Goal: Task Accomplishment & Management: Manage account settings

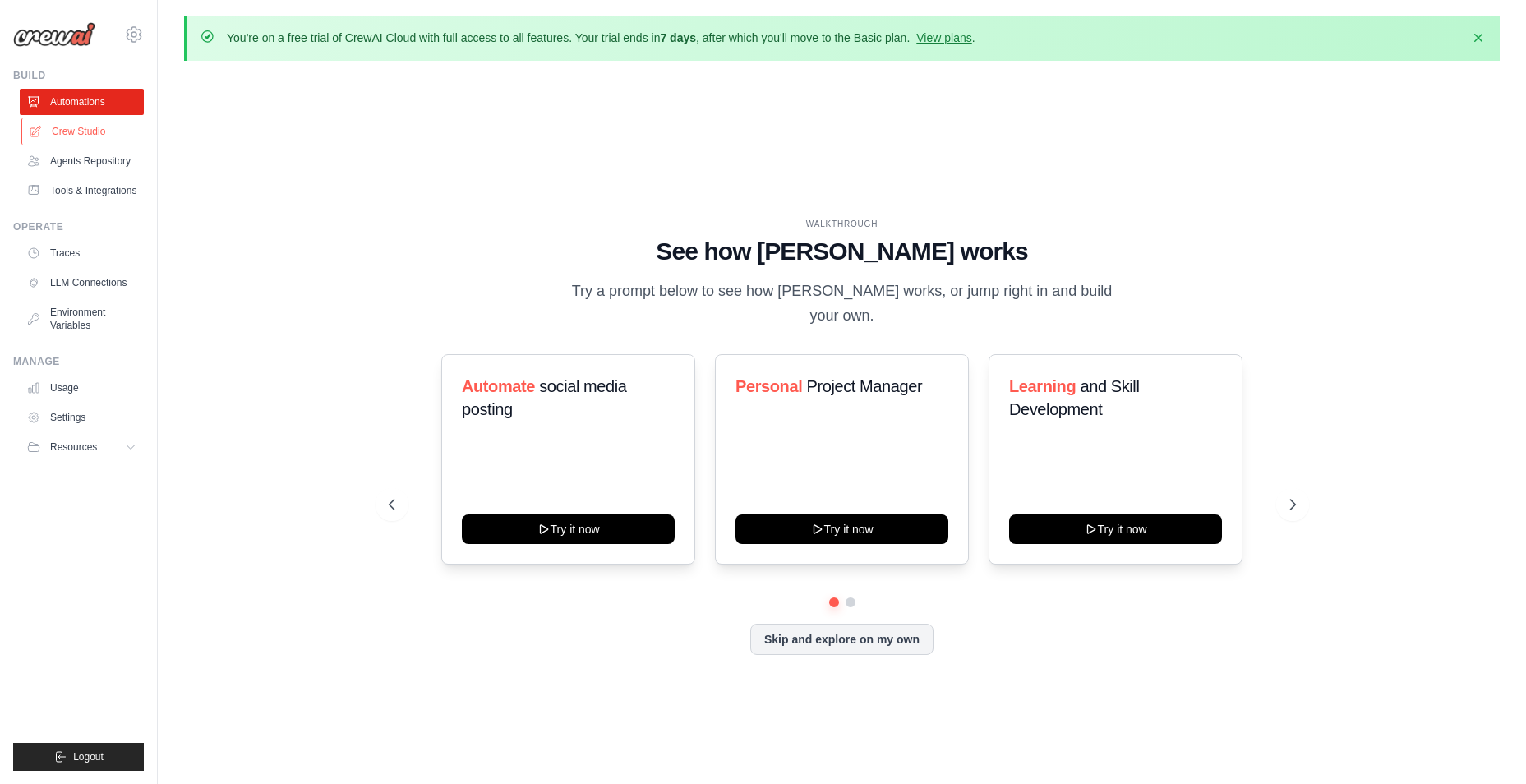
click at [88, 131] on link "Crew Studio" at bounding box center [84, 131] width 124 height 26
click at [87, 125] on link "Crew Studio" at bounding box center [84, 131] width 124 height 26
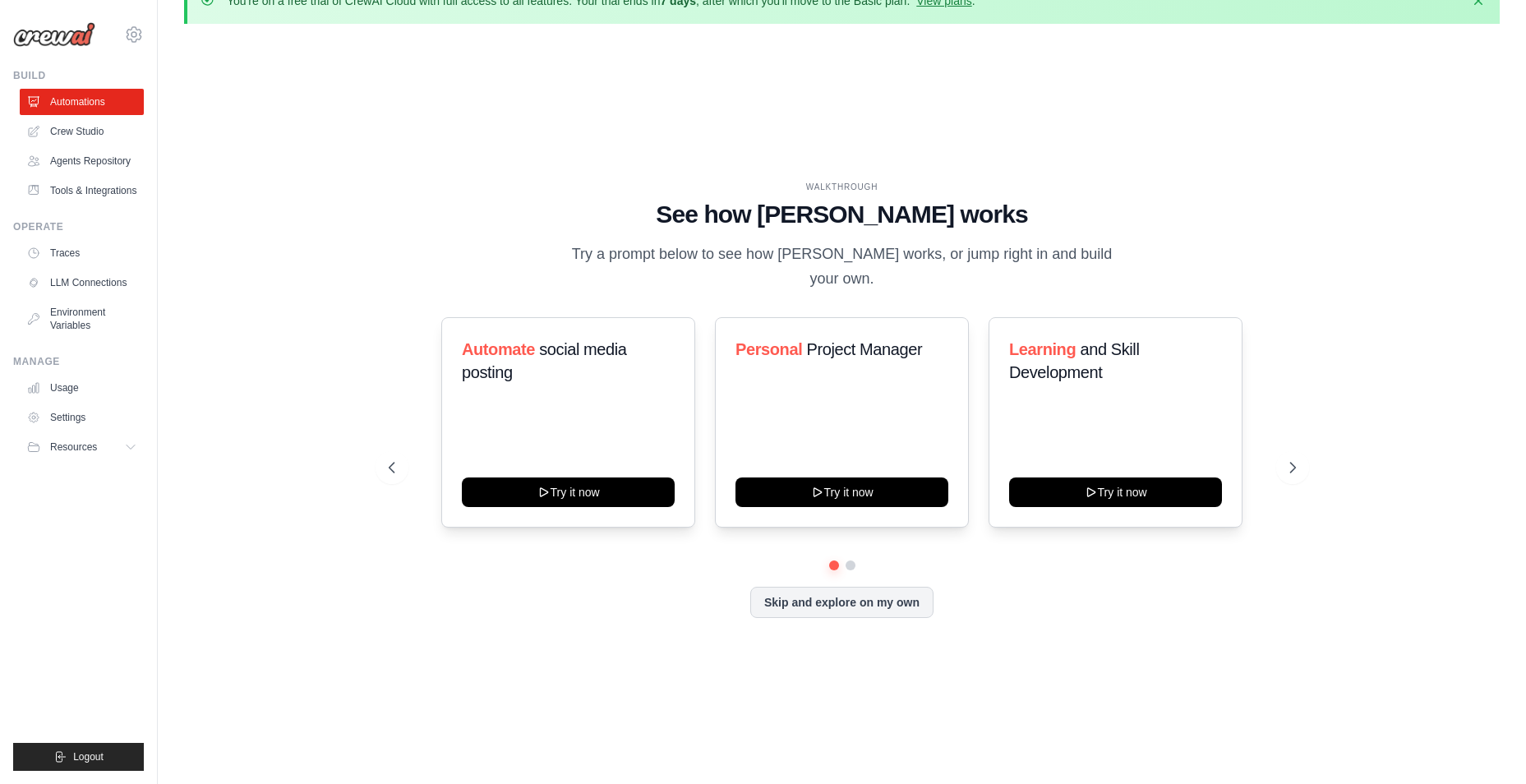
scroll to position [58, 0]
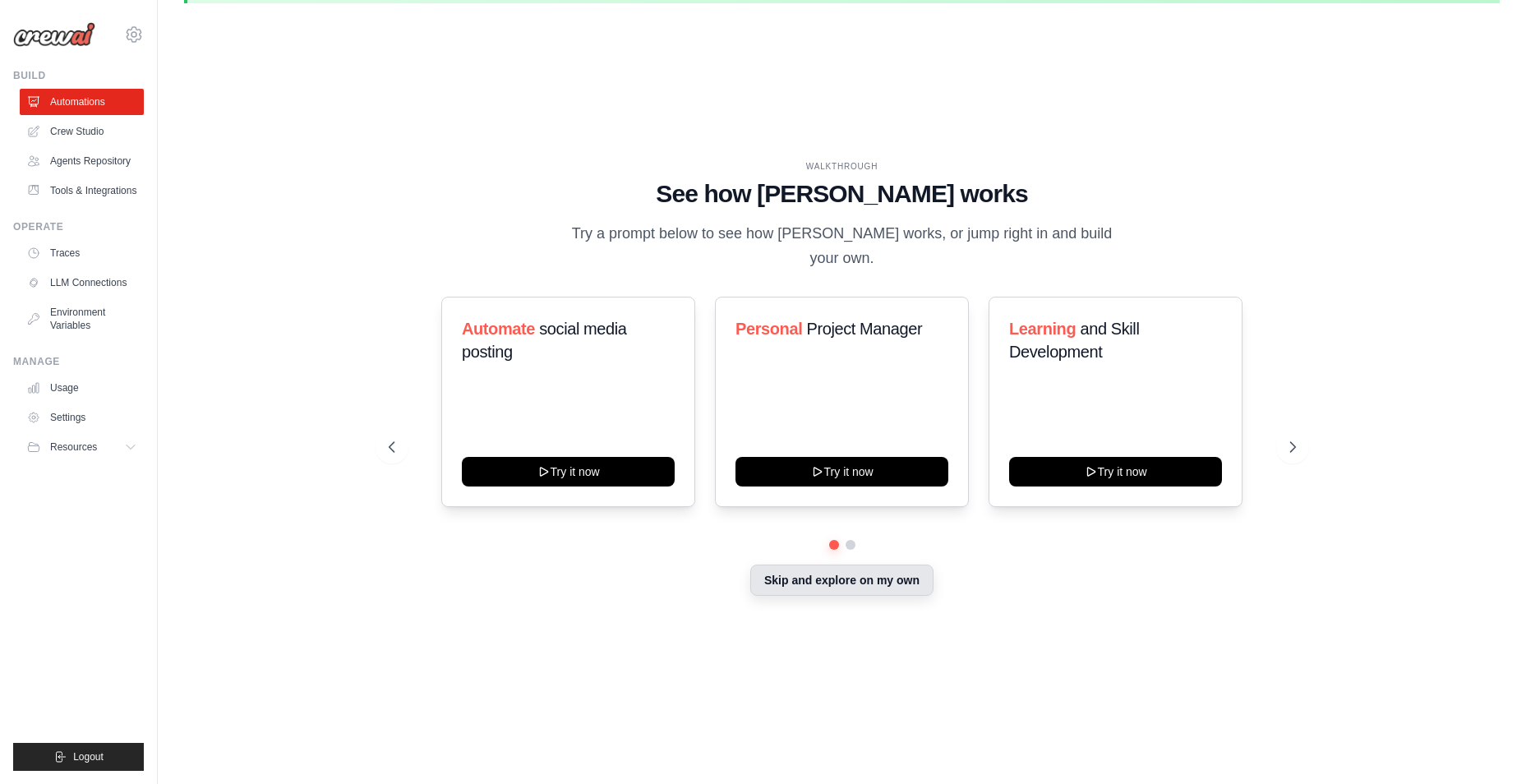
click at [861, 564] on button "Skip and explore on my own" at bounding box center [842, 579] width 183 height 32
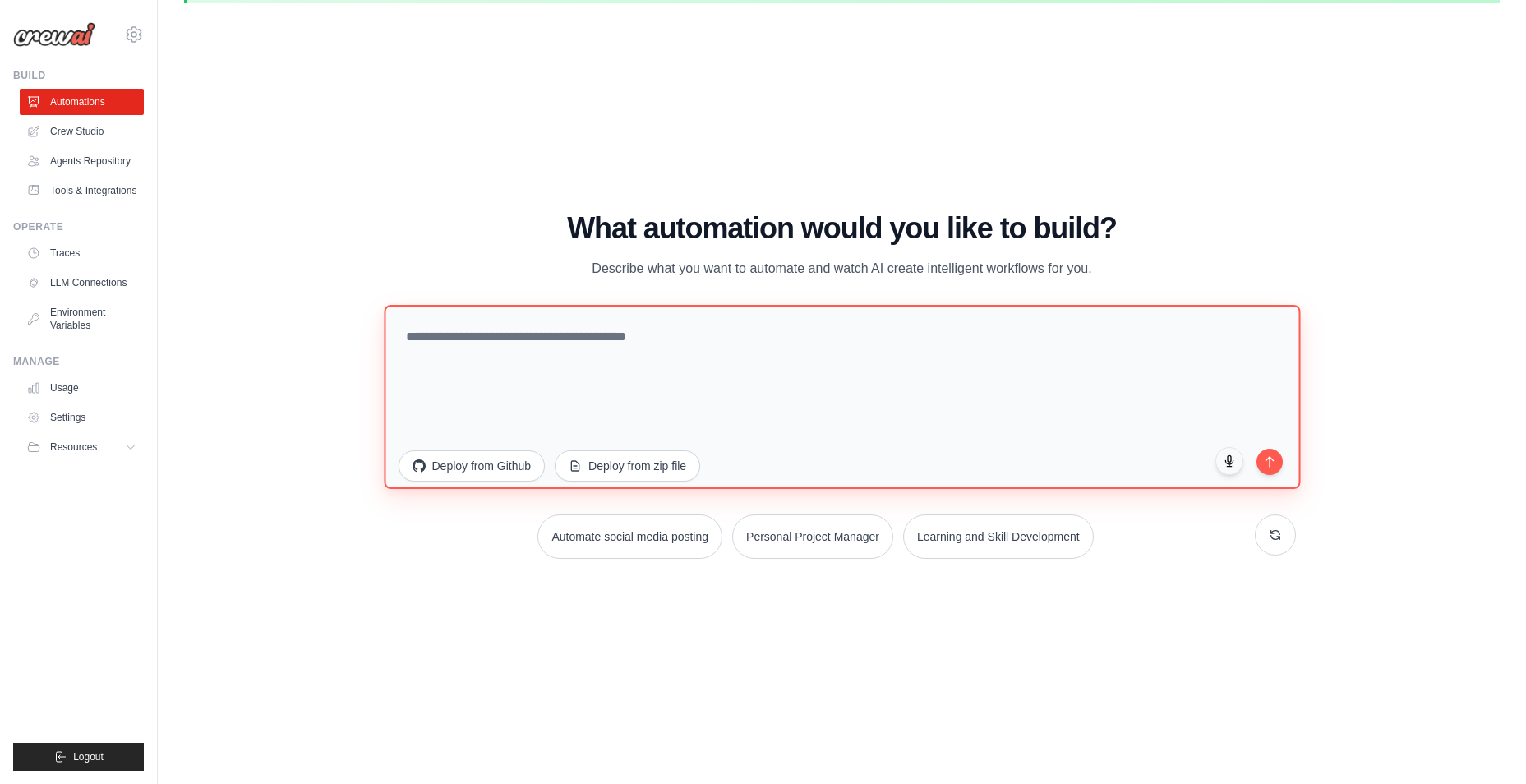
click at [726, 359] on textarea at bounding box center [842, 397] width 917 height 184
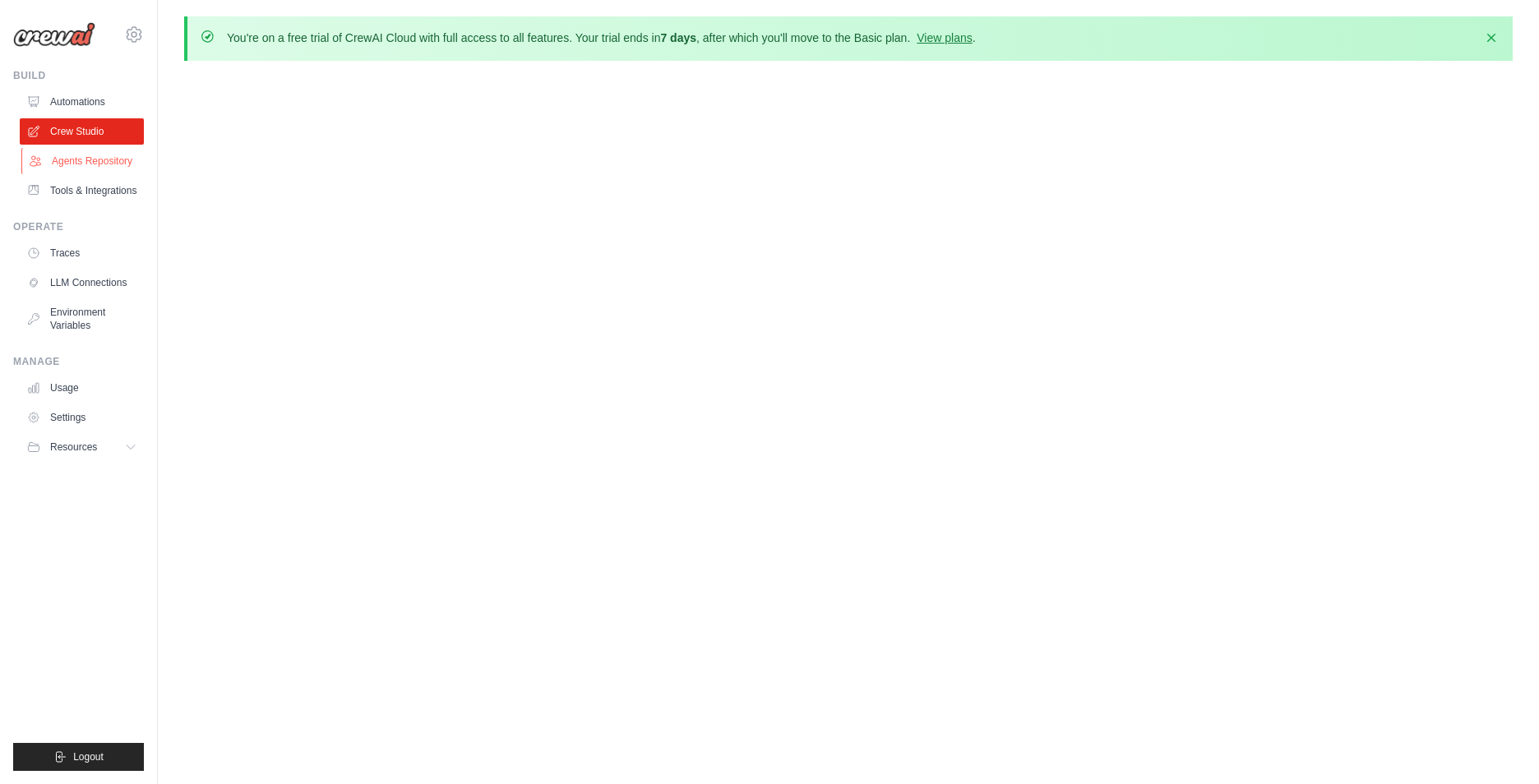
click at [60, 163] on link "Agents Repository" at bounding box center [84, 160] width 124 height 26
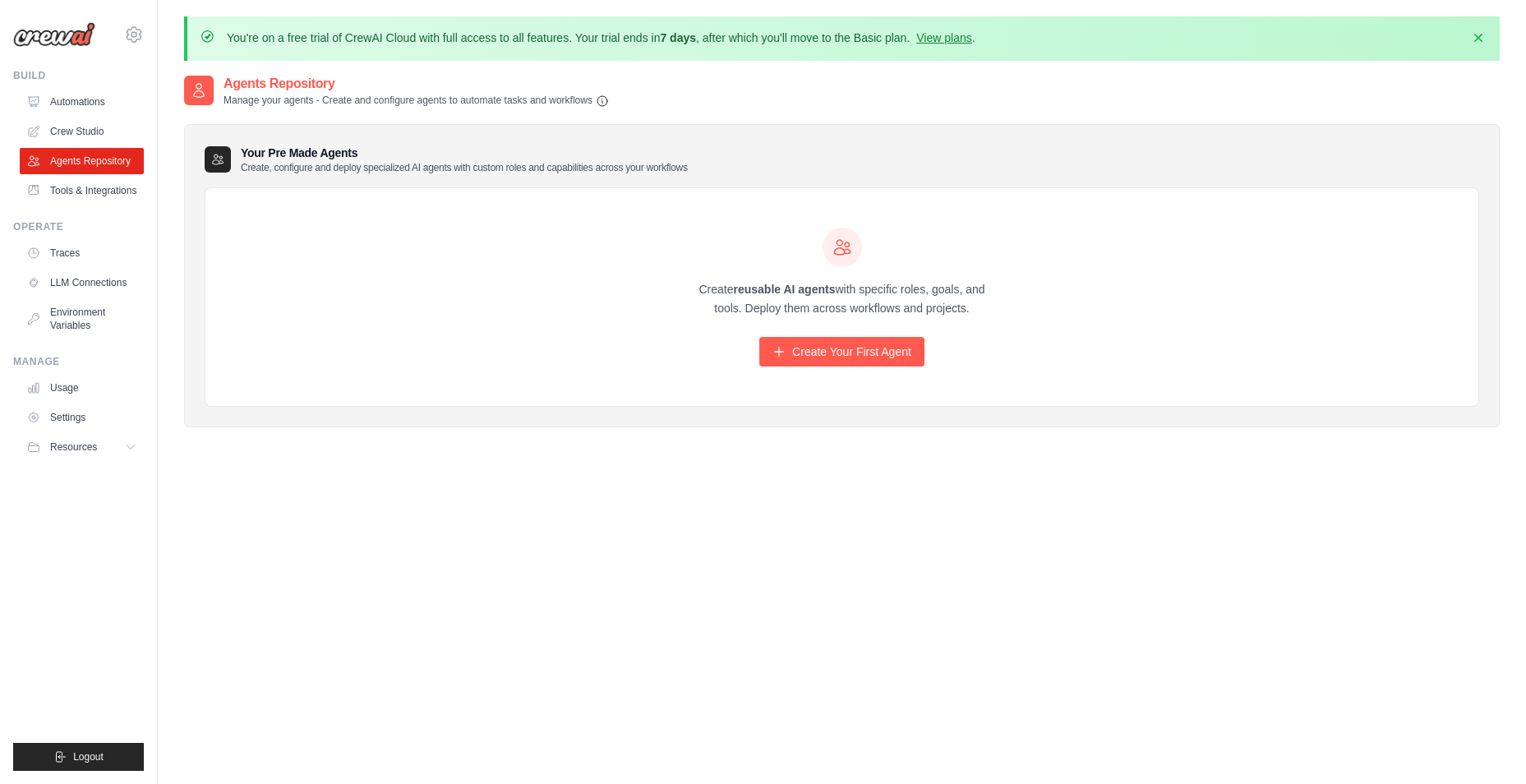
click at [1465, 38] on div "Dismiss" at bounding box center [1473, 39] width 26 height 18
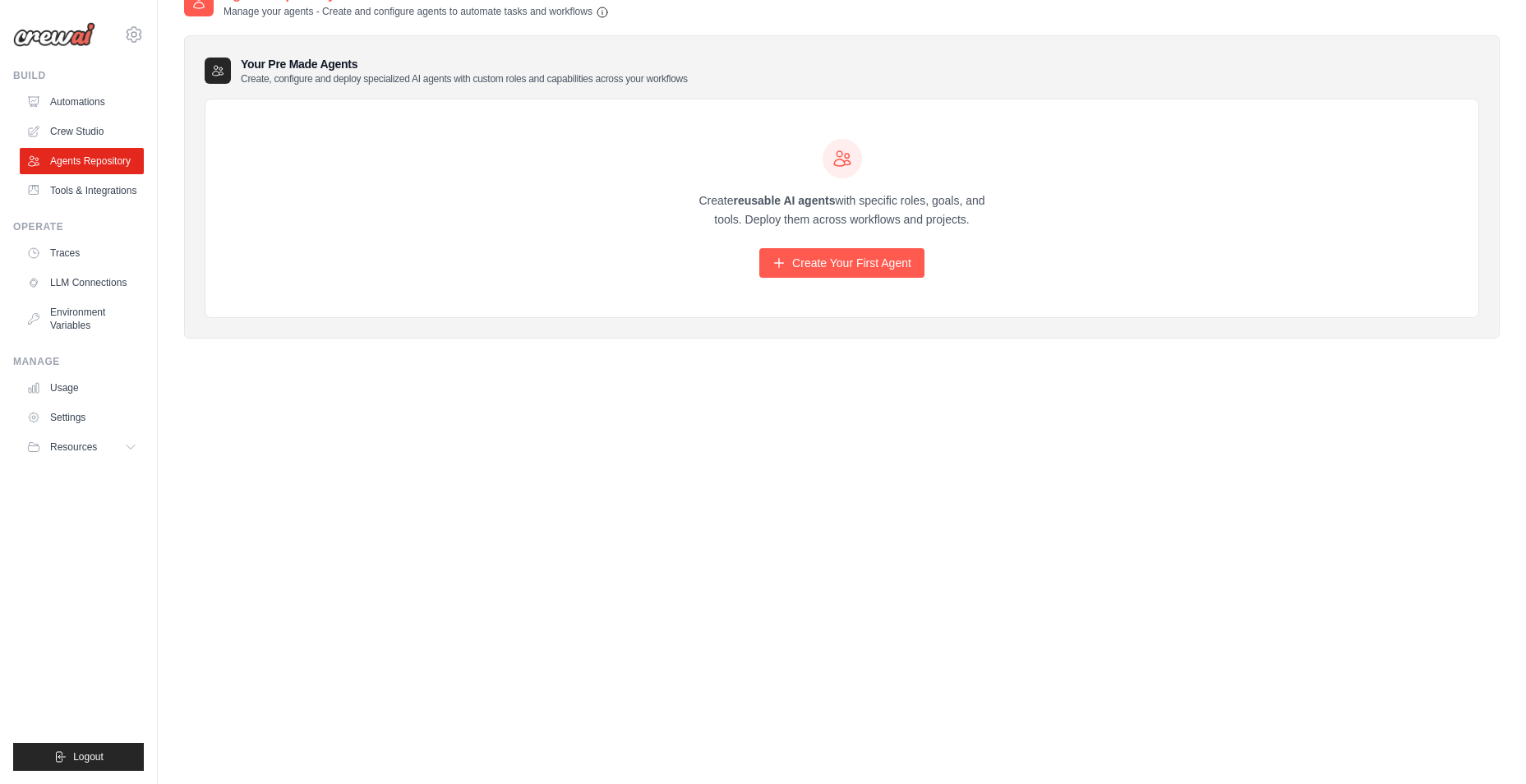
scroll to position [90, 0]
click at [803, 253] on link "Create Your First Agent" at bounding box center [842, 261] width 165 height 30
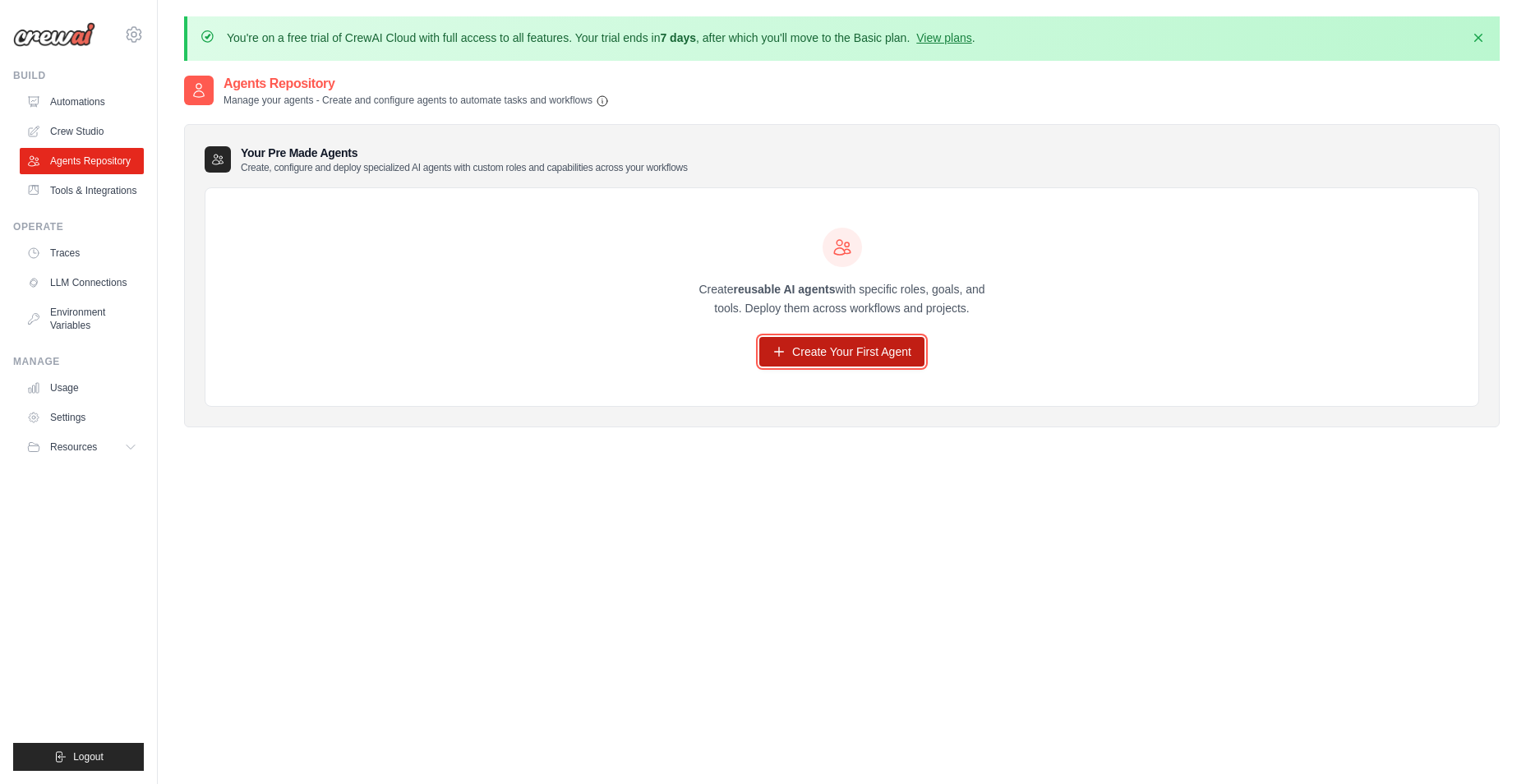
click at [832, 354] on link "Create Your First Agent" at bounding box center [842, 351] width 165 height 30
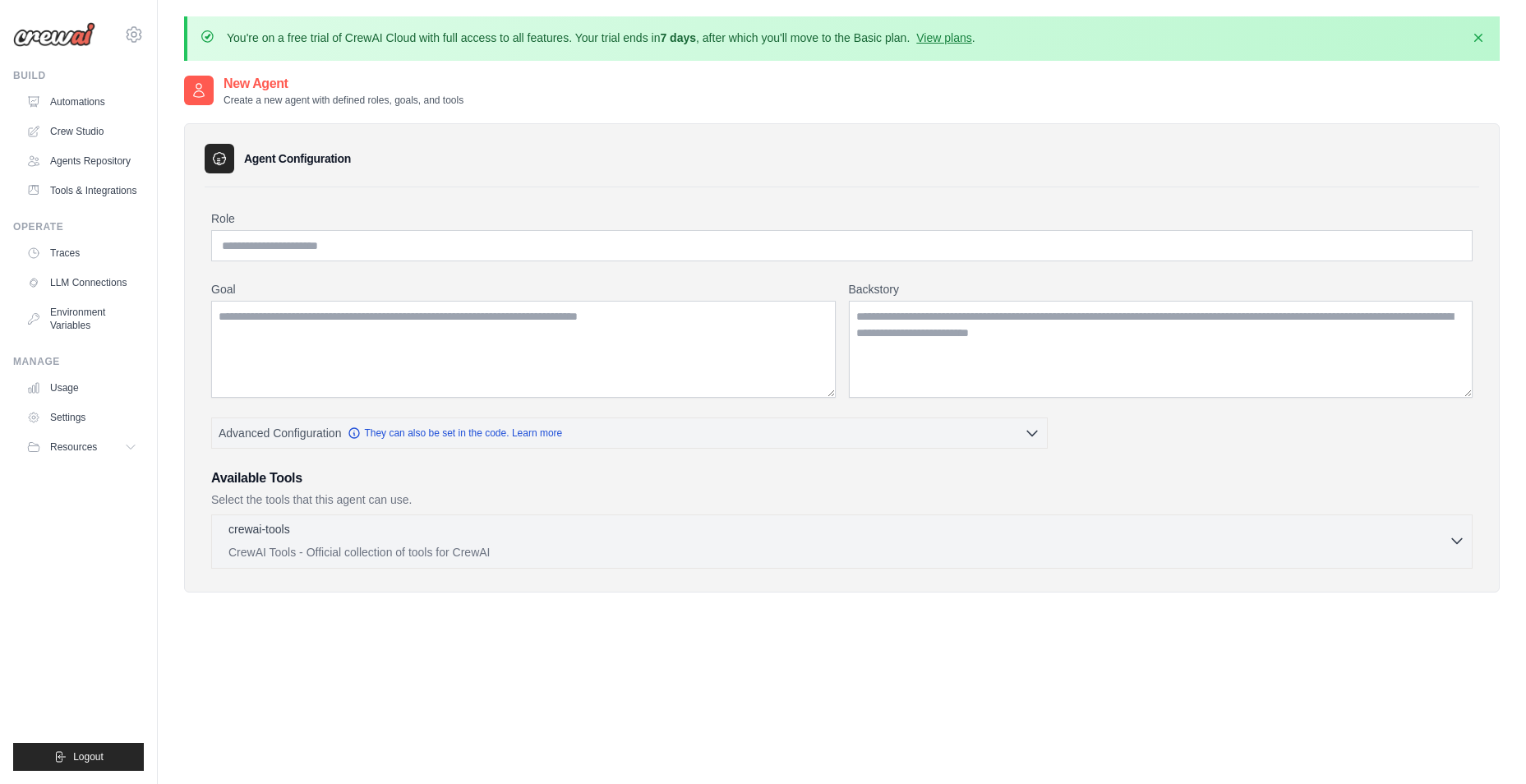
click at [1462, 545] on icon "button" at bounding box center [1457, 541] width 16 height 16
click at [1454, 538] on icon "button" at bounding box center [1457, 541] width 16 height 16
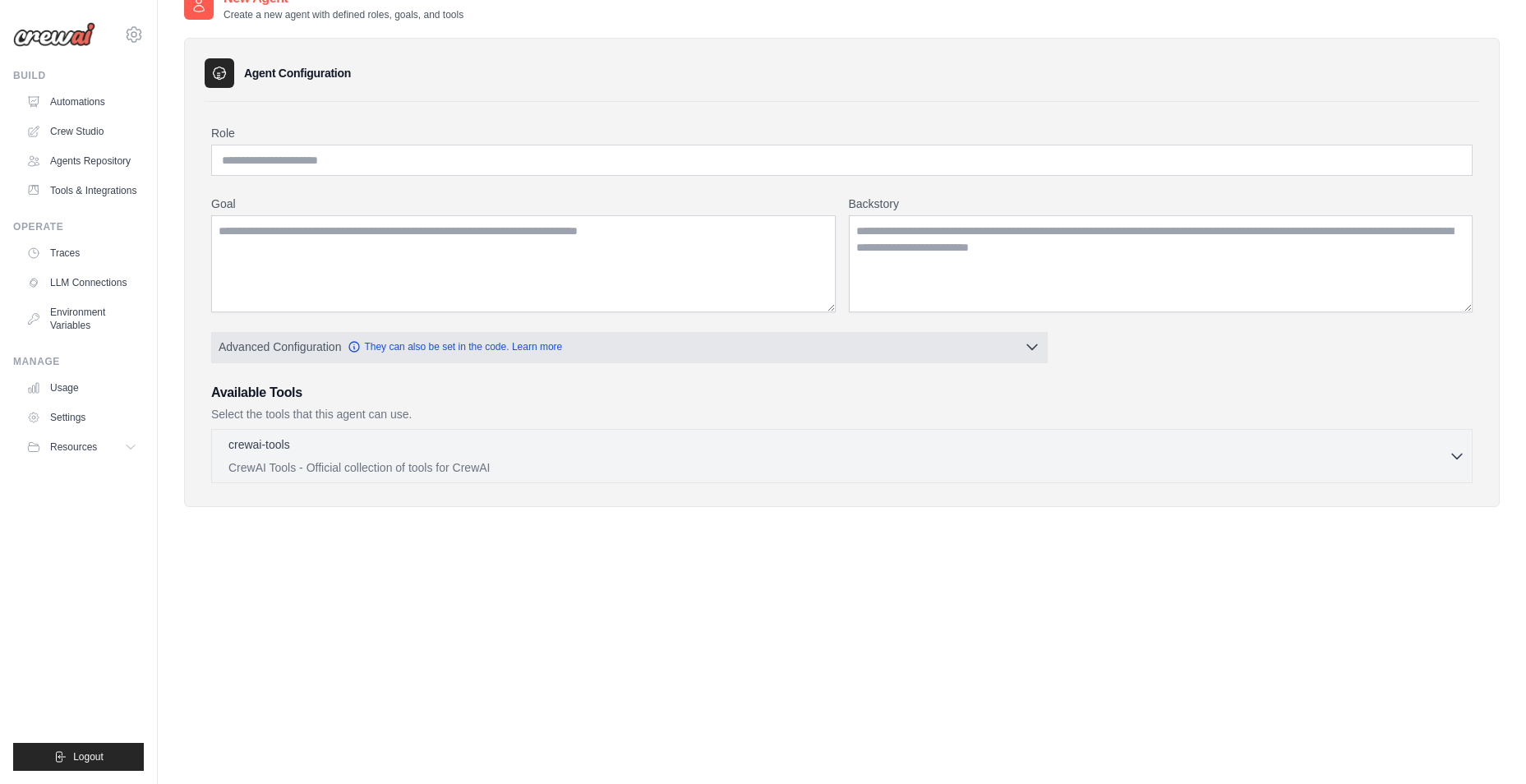
scroll to position [90, 0]
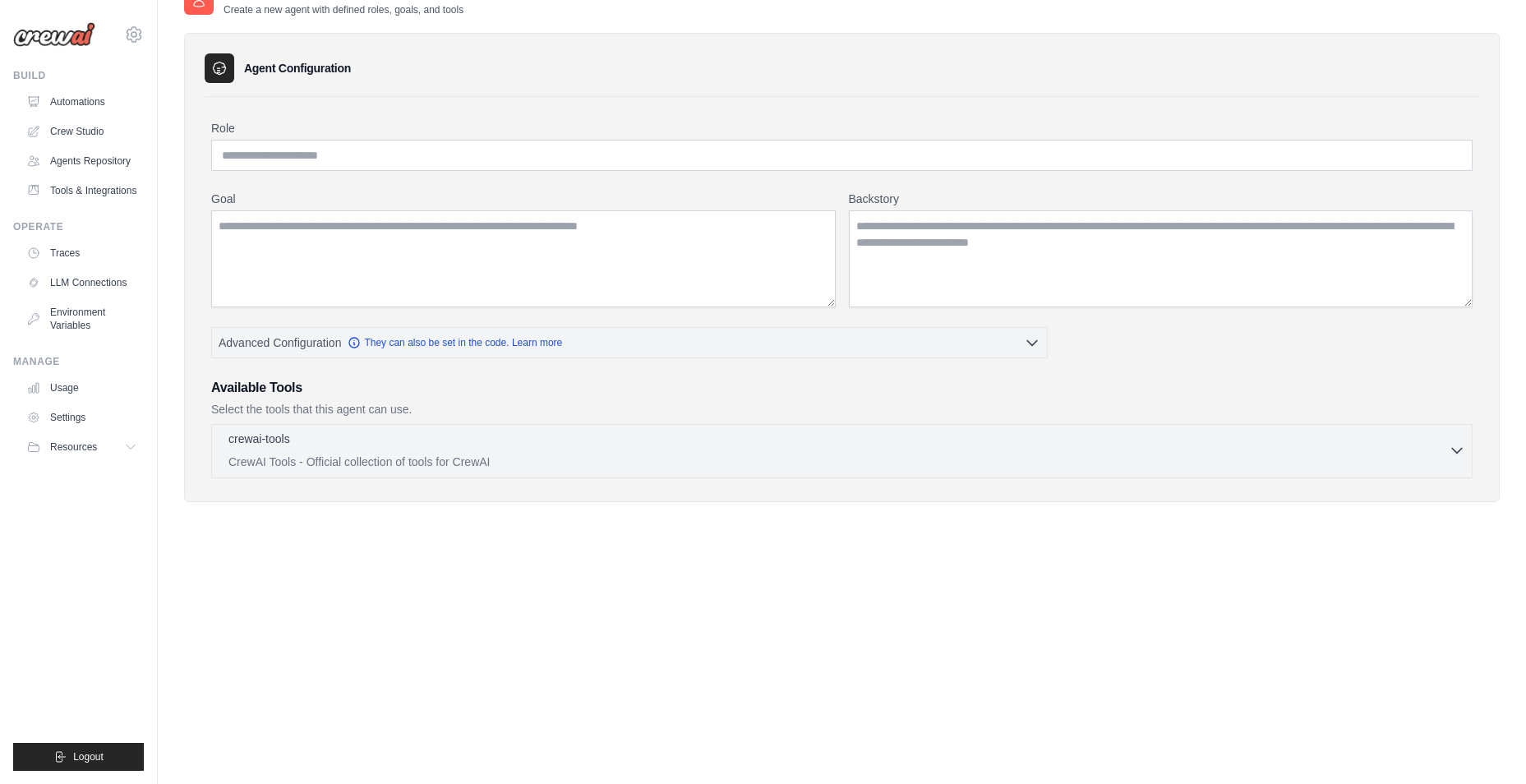
click at [452, 461] on p "CrewAI Tools - Official collection of tools for CrewAI" at bounding box center [838, 461] width 1220 height 16
click at [471, 447] on div "crewai-tools 0 selected" at bounding box center [838, 441] width 1220 height 20
click at [265, 435] on p "crewai-tools" at bounding box center [259, 439] width 61 height 16
click at [1459, 445] on icon "button" at bounding box center [1457, 451] width 16 height 16
drag, startPoint x: 1459, startPoint y: 445, endPoint x: 1266, endPoint y: 454, distance: 193.2
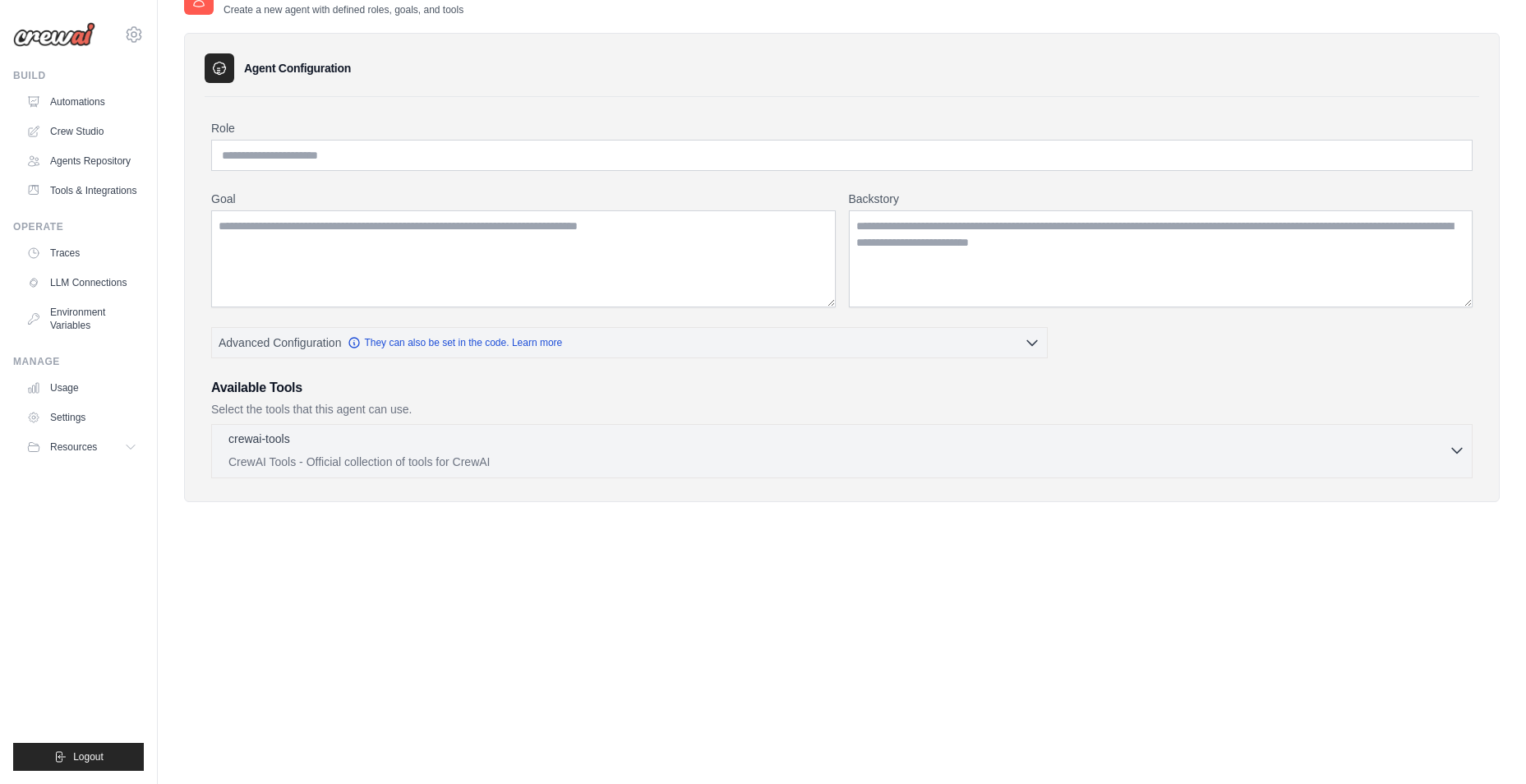
click at [1253, 454] on p "CrewAI Tools - Official collection of tools for CrewAI" at bounding box center [838, 461] width 1220 height 16
drag, startPoint x: 1466, startPoint y: 449, endPoint x: 1429, endPoint y: 439, distance: 38.3
click at [1465, 450] on div "crewai-tools 0 selected CrewAI Tools - Official collection of tools for CrewAI" at bounding box center [842, 451] width 1262 height 54
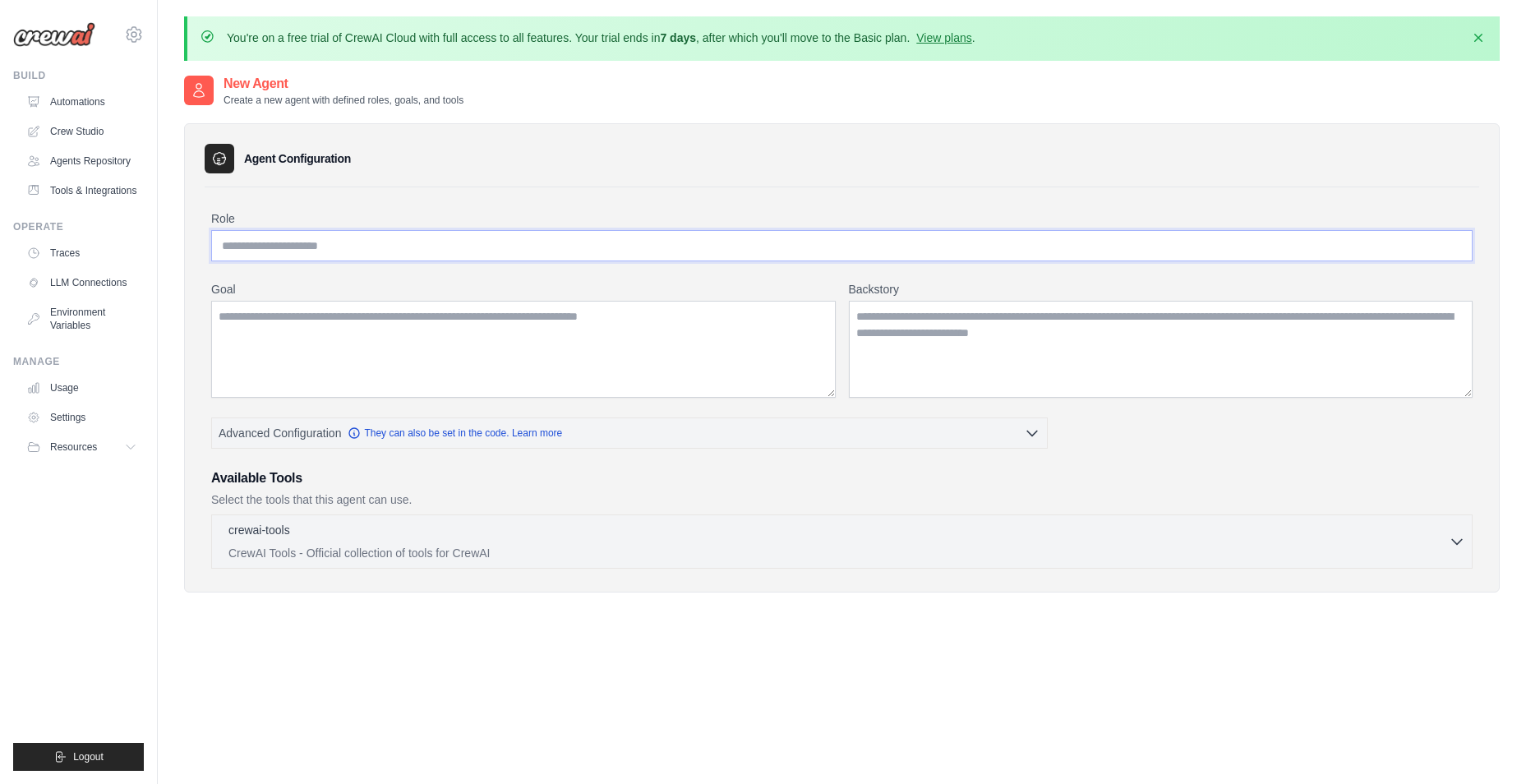
click at [494, 253] on input "Role" at bounding box center [842, 245] width 1262 height 32
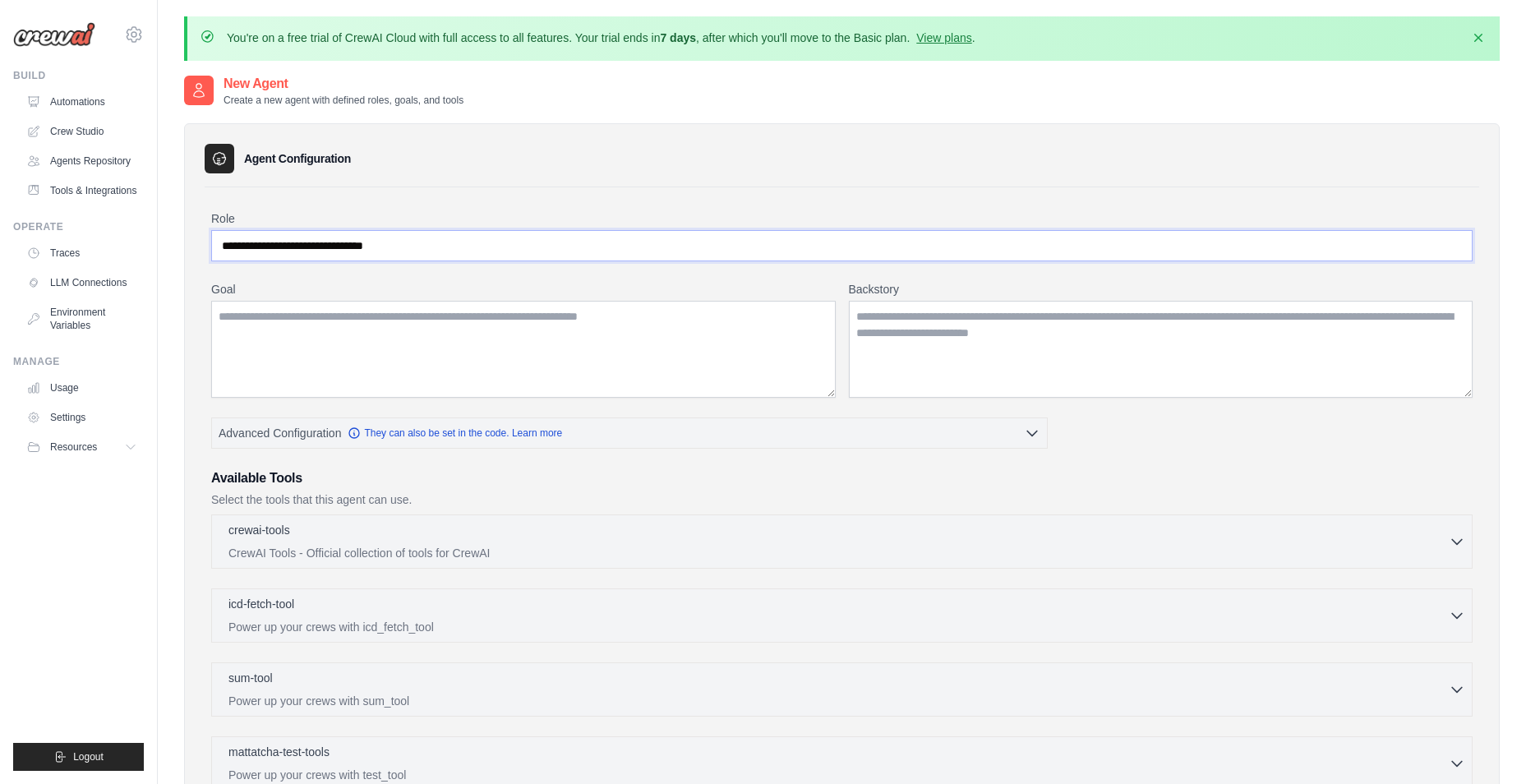
type input "**********"
click at [515, 307] on textarea "Goal" at bounding box center [523, 350] width 625 height 97
click at [911, 336] on textarea "Backstory" at bounding box center [1161, 350] width 625 height 97
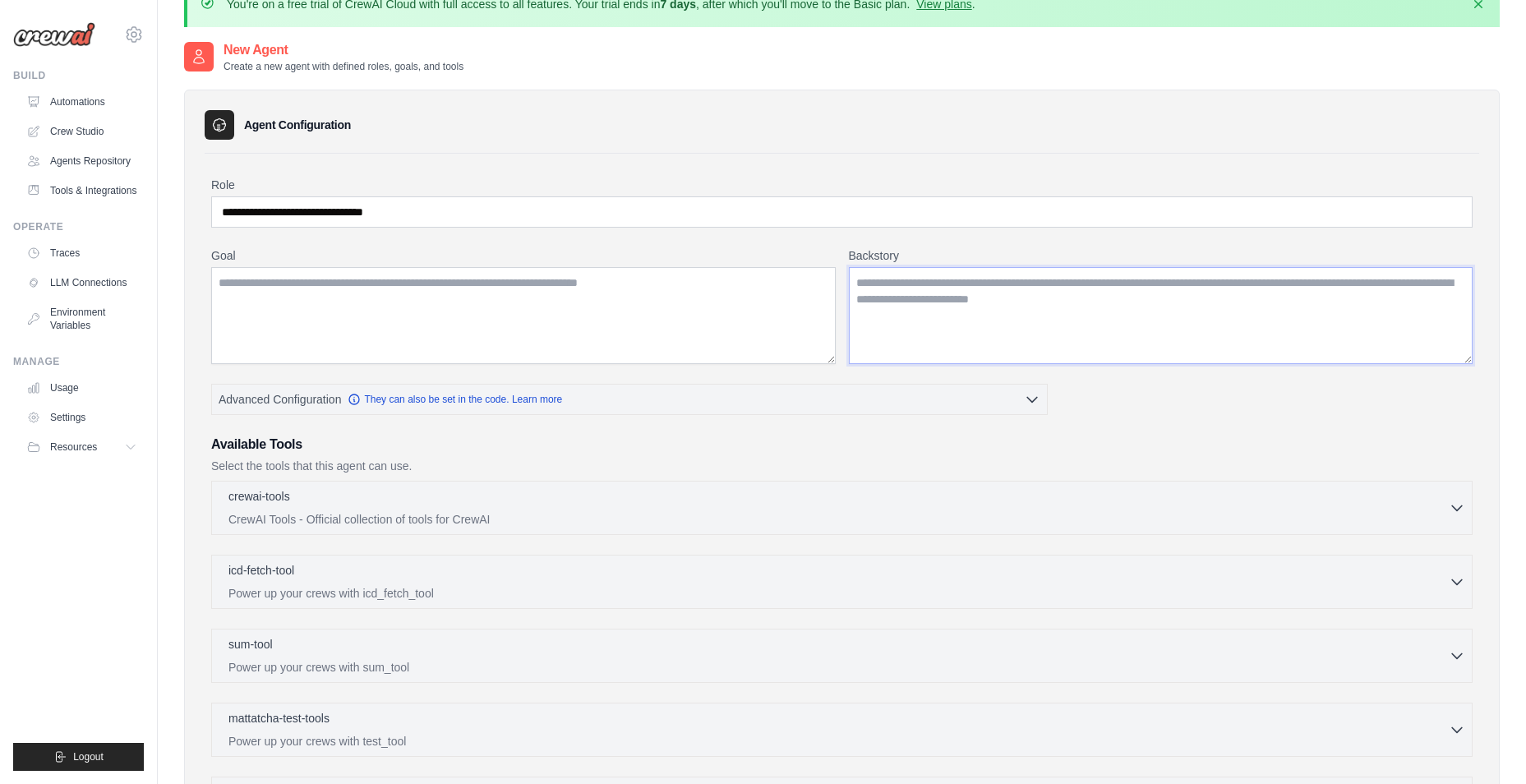
scroll to position [280, 0]
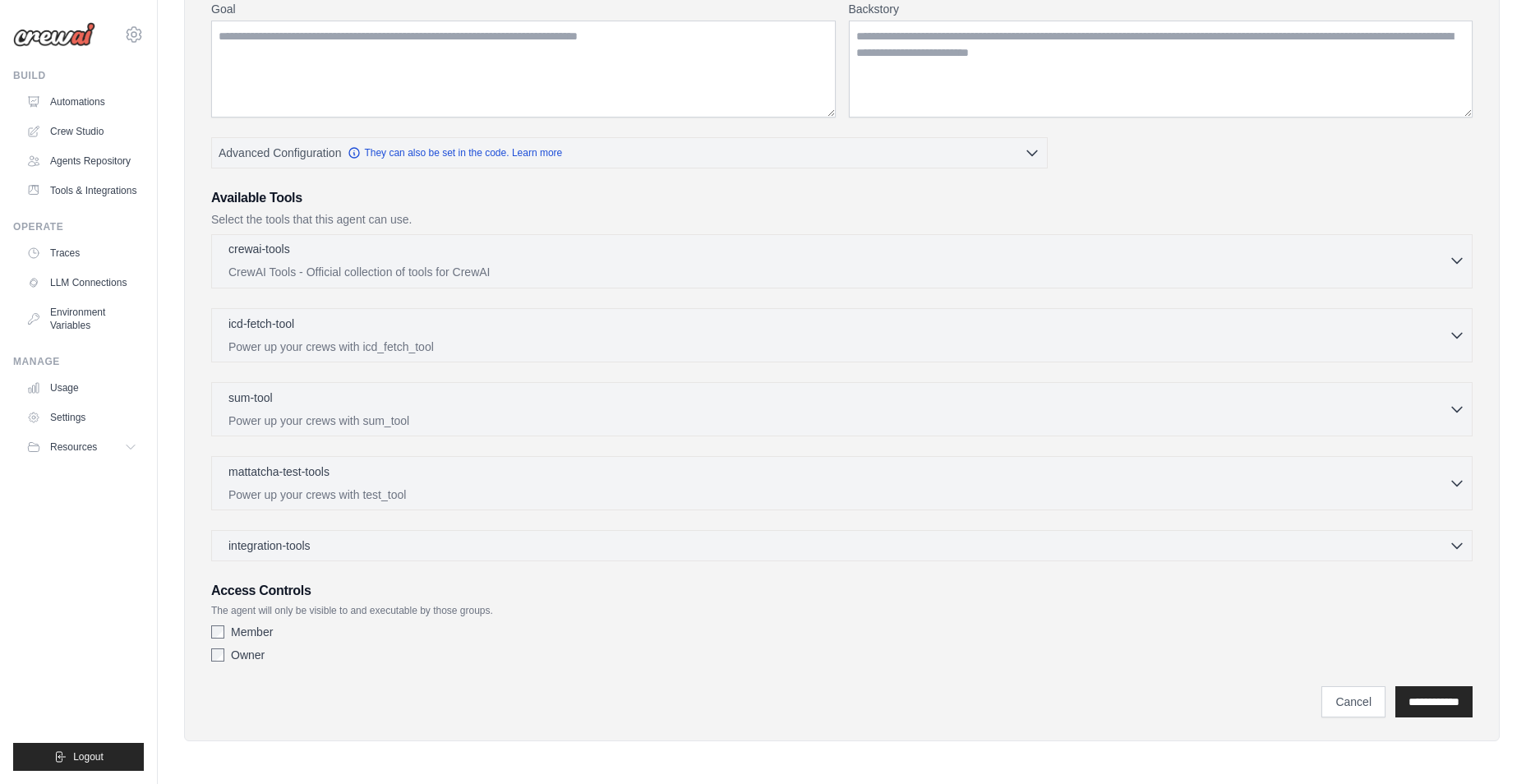
click at [1449, 256] on icon "button" at bounding box center [1457, 260] width 16 height 16
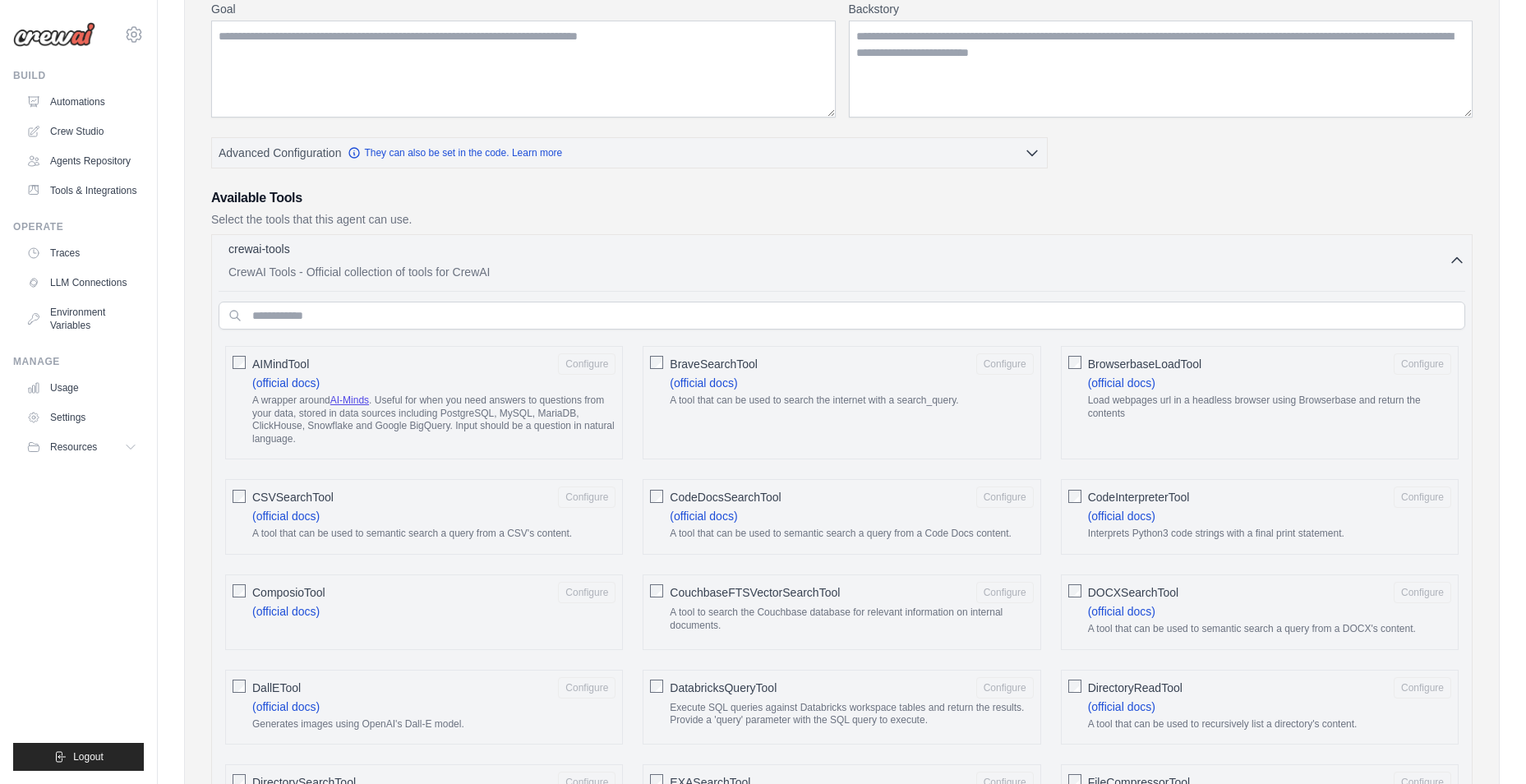
click at [1457, 262] on icon "button" at bounding box center [1457, 260] width 16 height 16
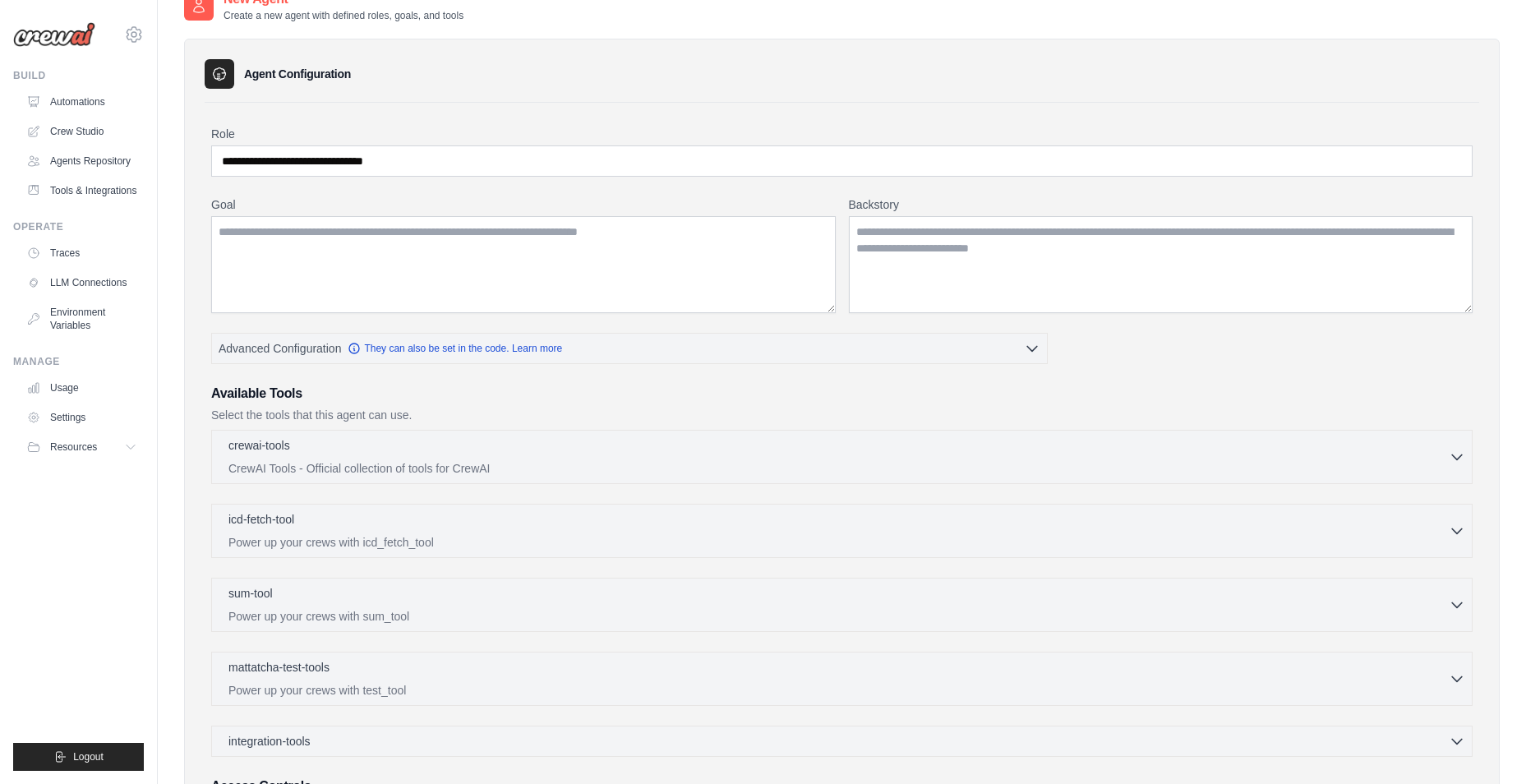
scroll to position [33, 0]
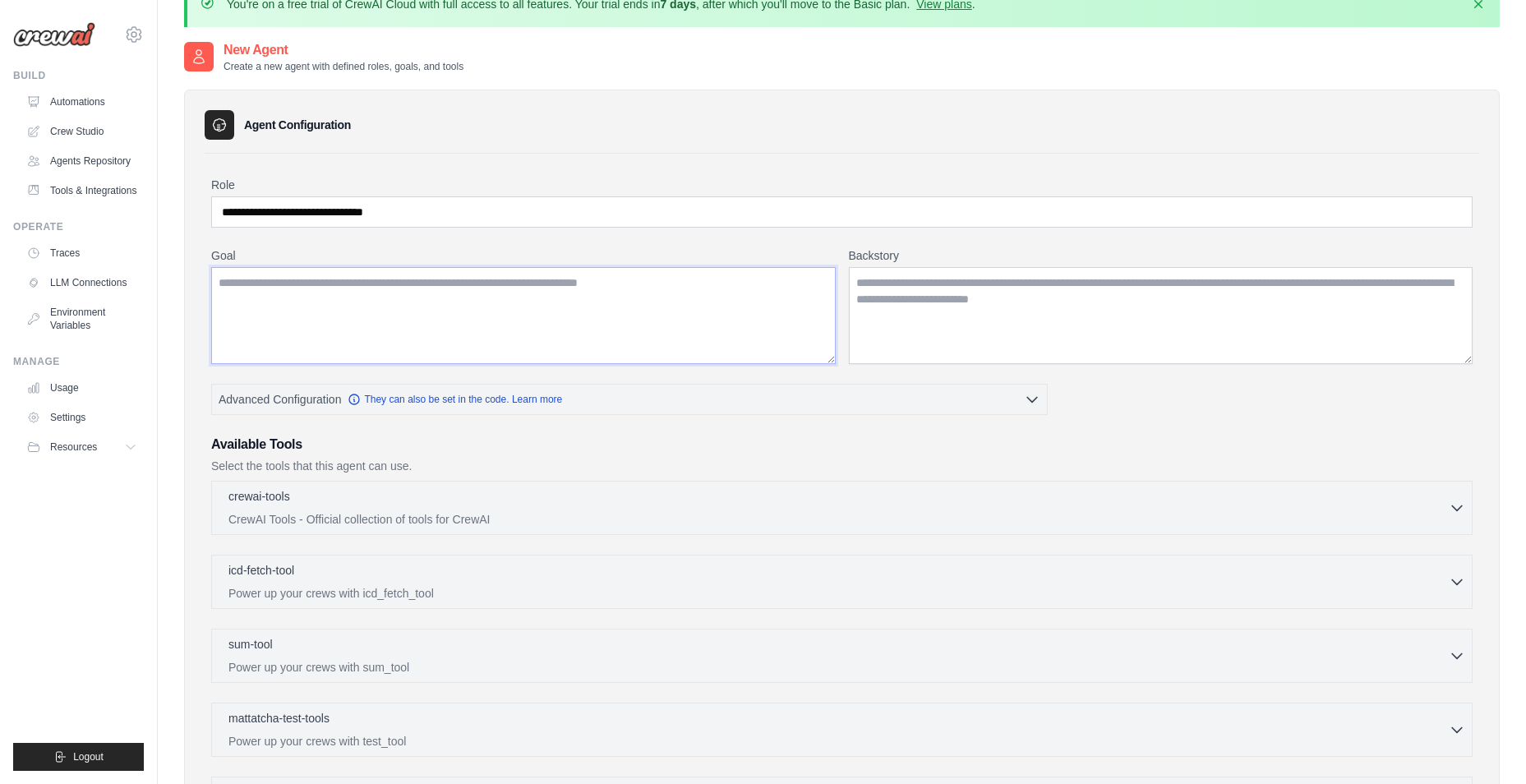
click at [434, 304] on textarea "Goal" at bounding box center [523, 315] width 625 height 97
type textarea "**********"
click at [1092, 284] on textarea "Backstory" at bounding box center [1161, 315] width 625 height 97
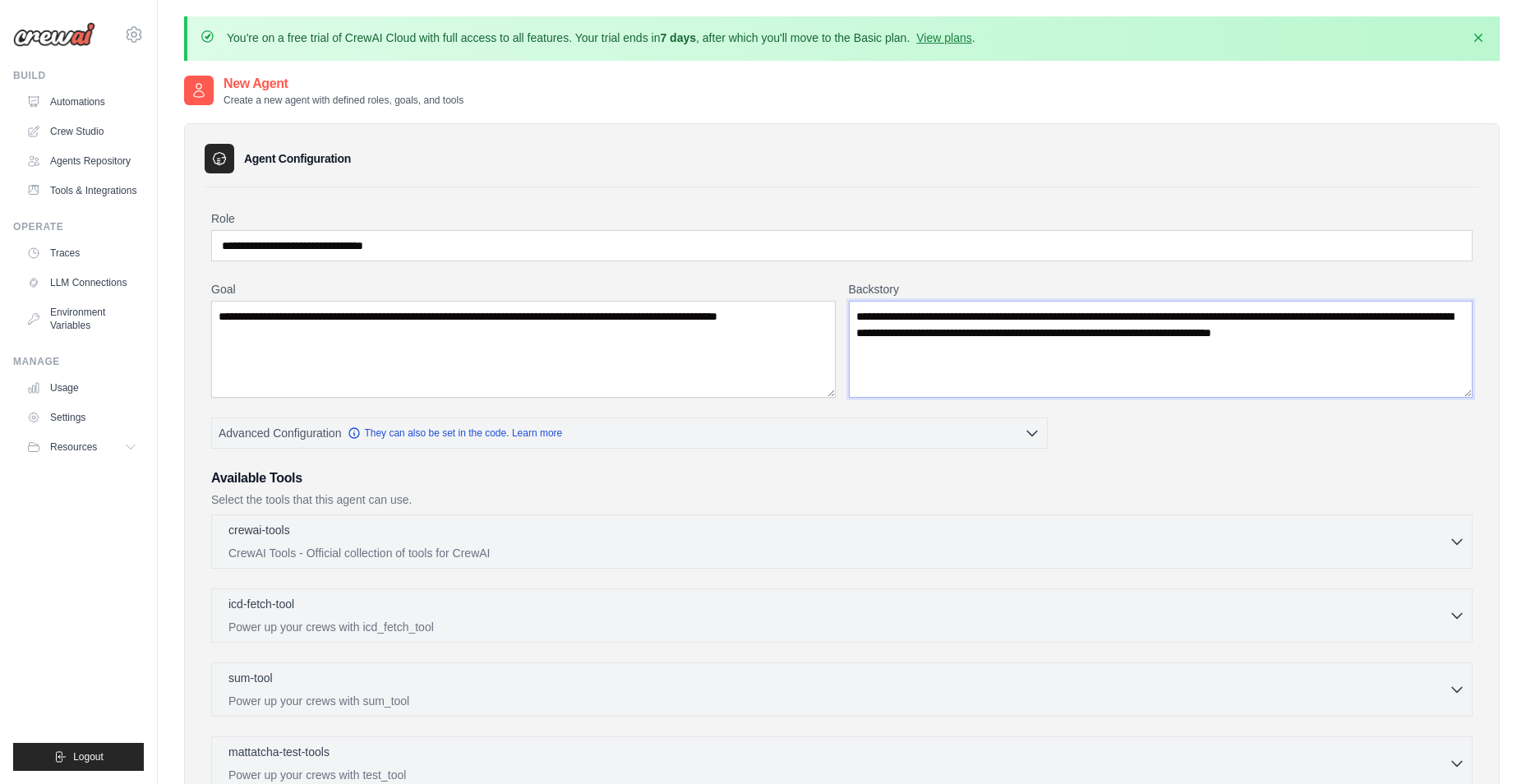
click at [924, 361] on textarea "**********" at bounding box center [1161, 350] width 625 height 97
paste textarea "**********"
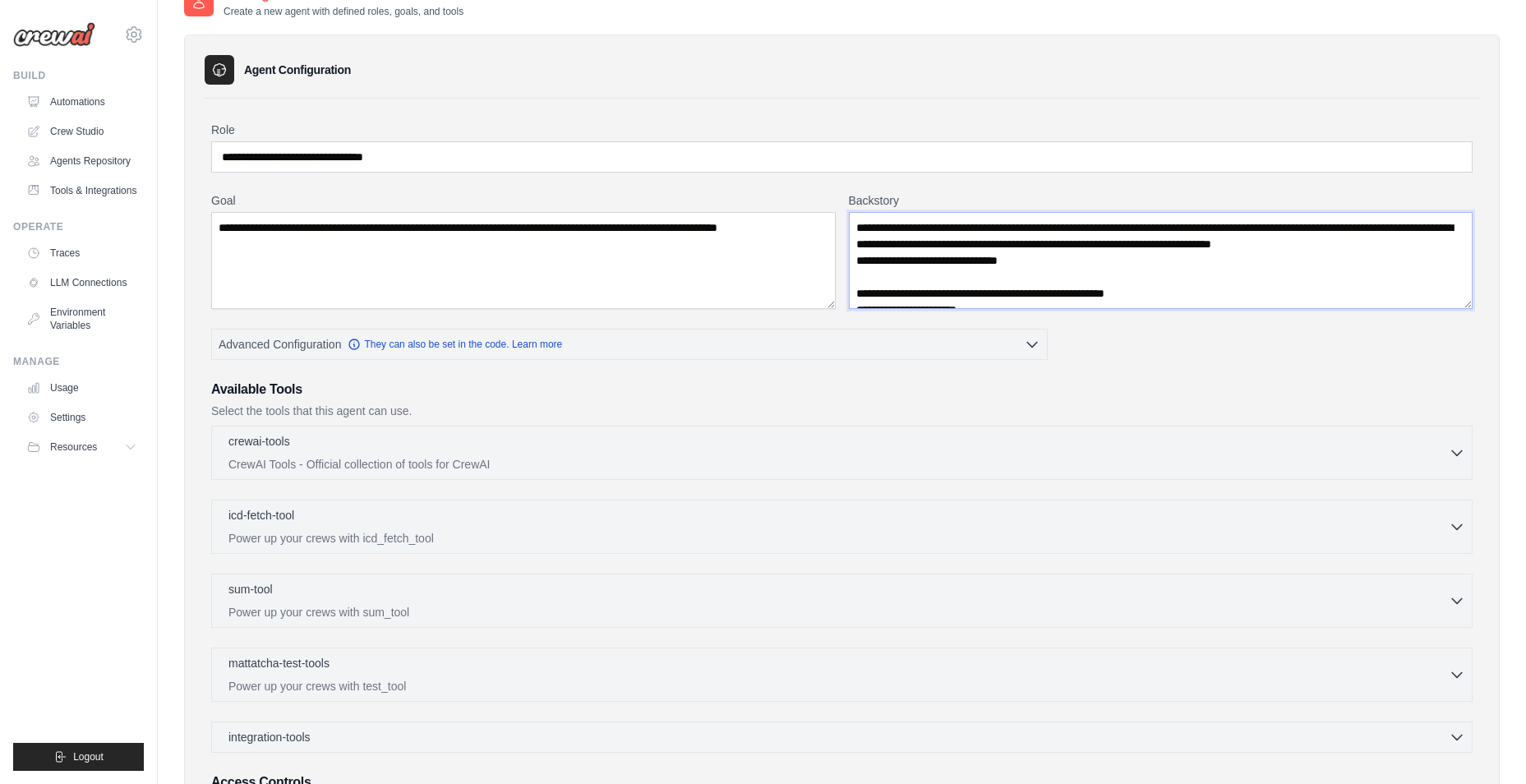
scroll to position [247, 0]
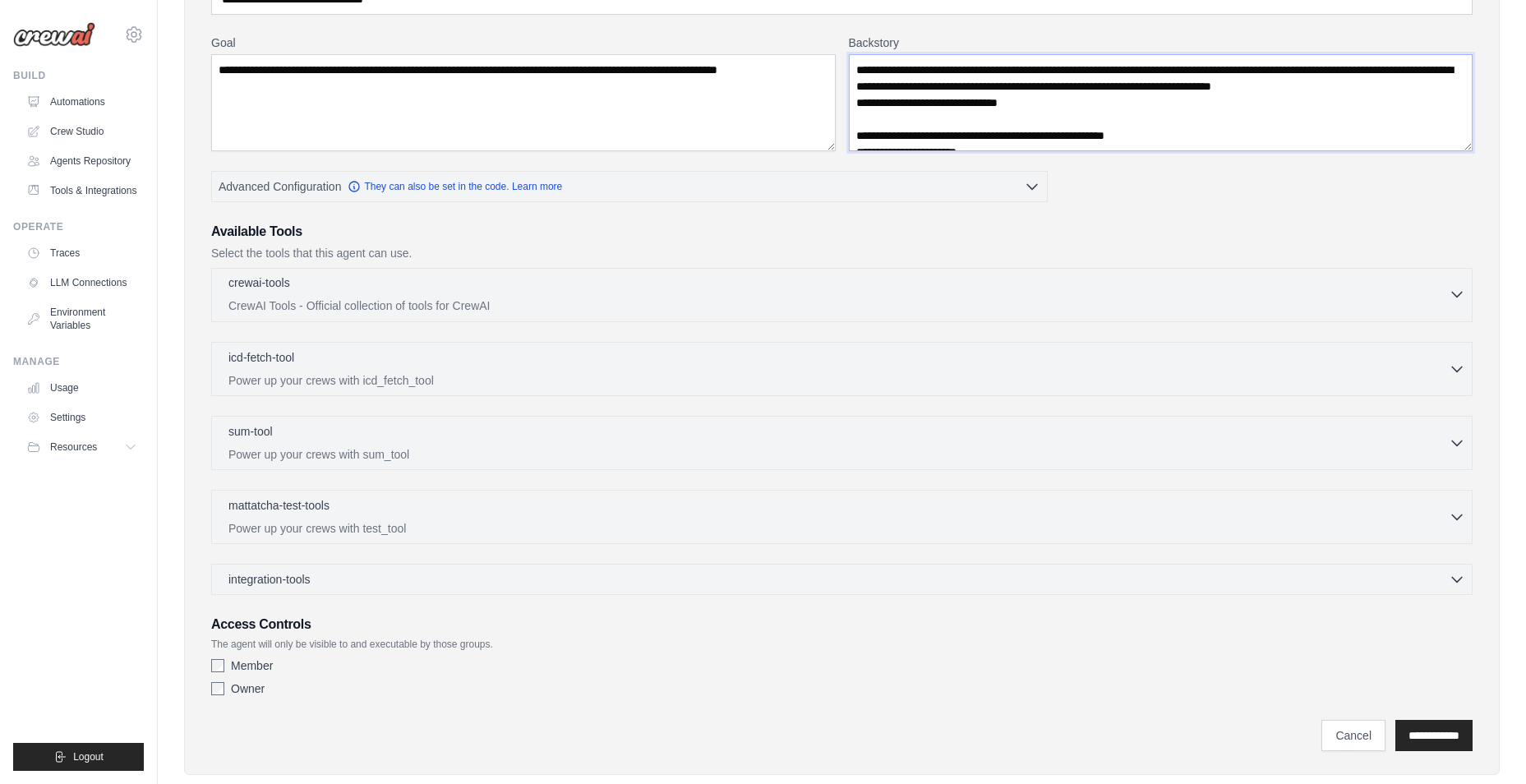
type textarea "**********"
click at [1463, 293] on icon "button" at bounding box center [1457, 294] width 16 height 16
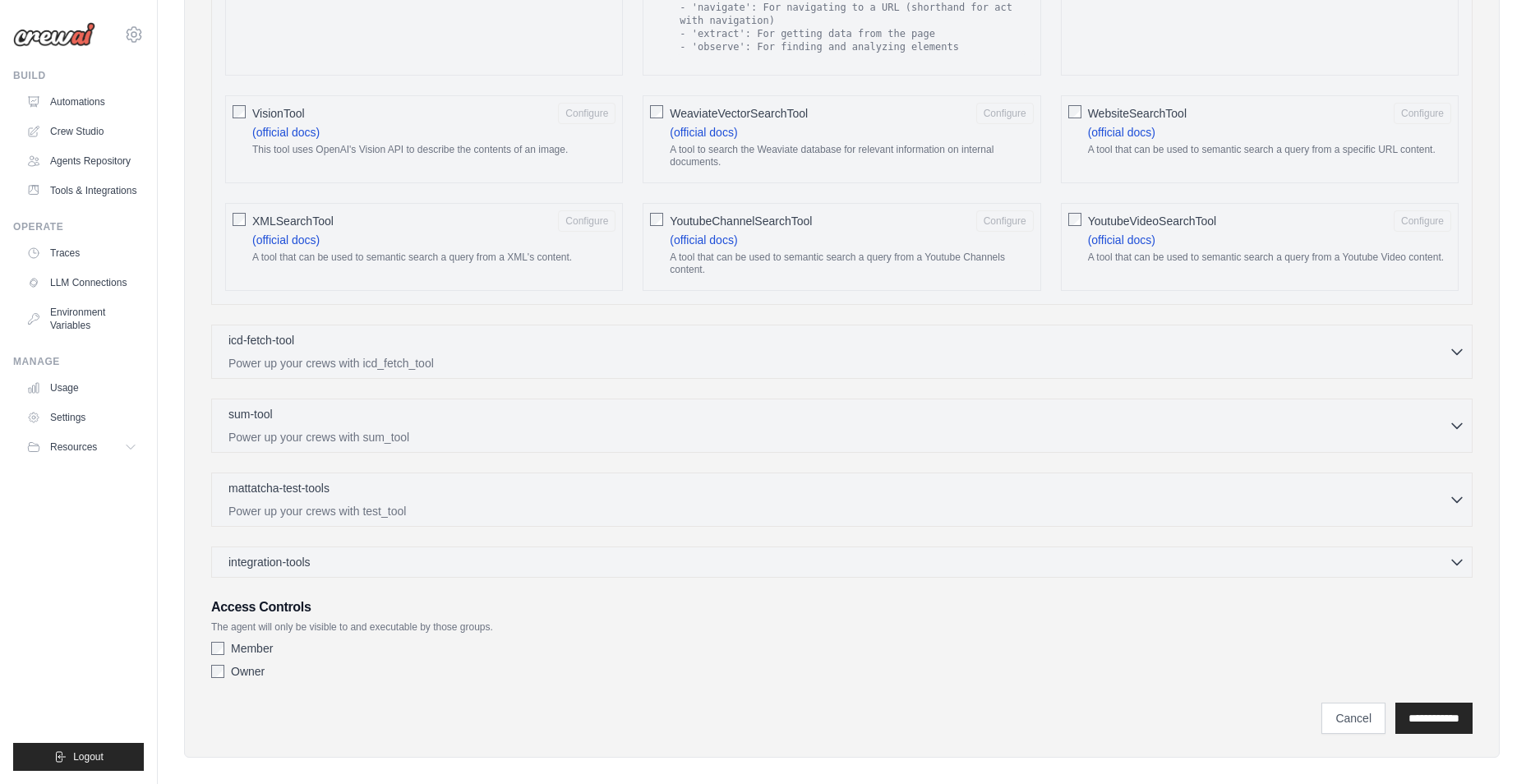
scroll to position [2740, 0]
click at [629, 550] on div "integration-tools 0 selected" at bounding box center [846, 558] width 1237 height 16
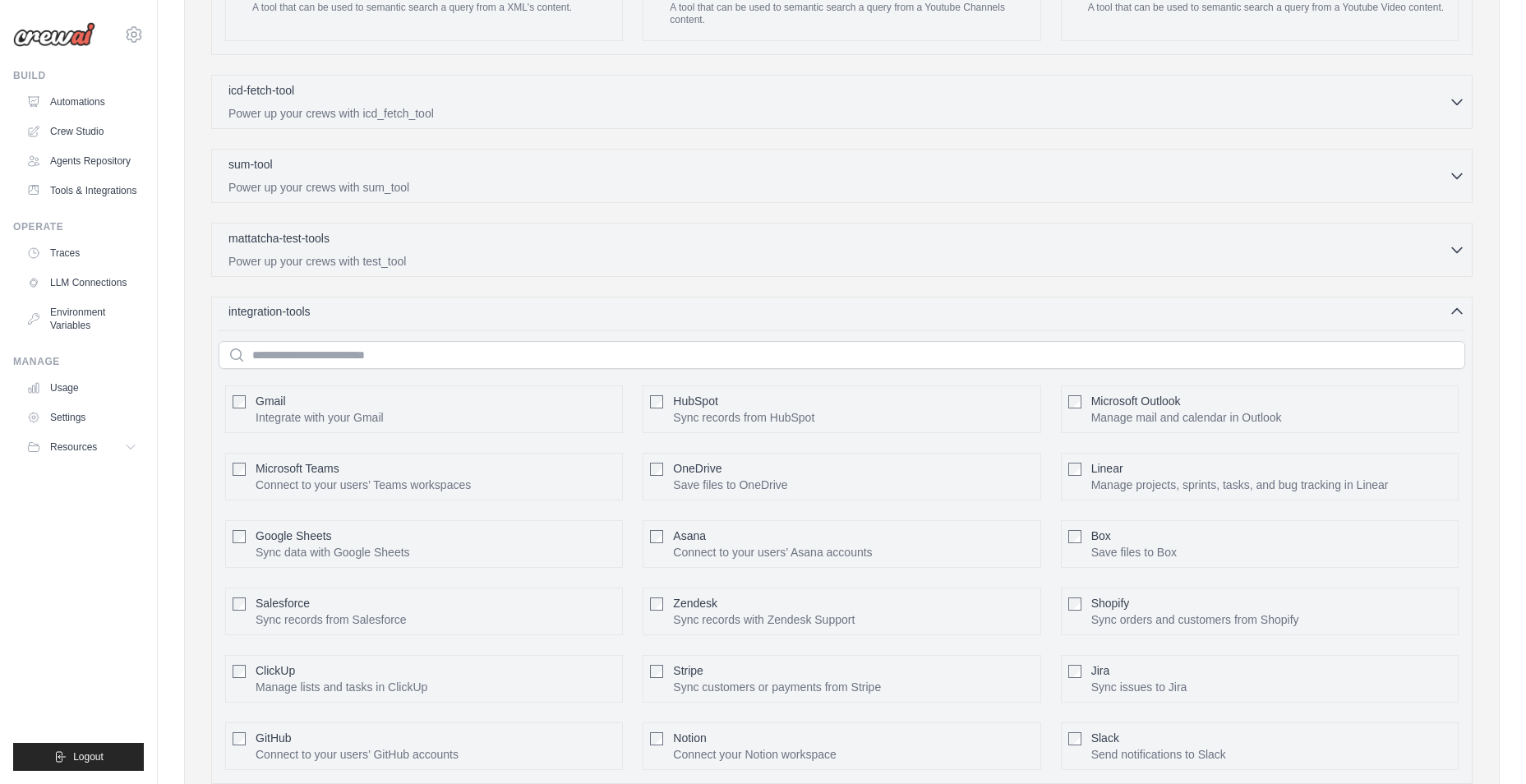
scroll to position [3069, 0]
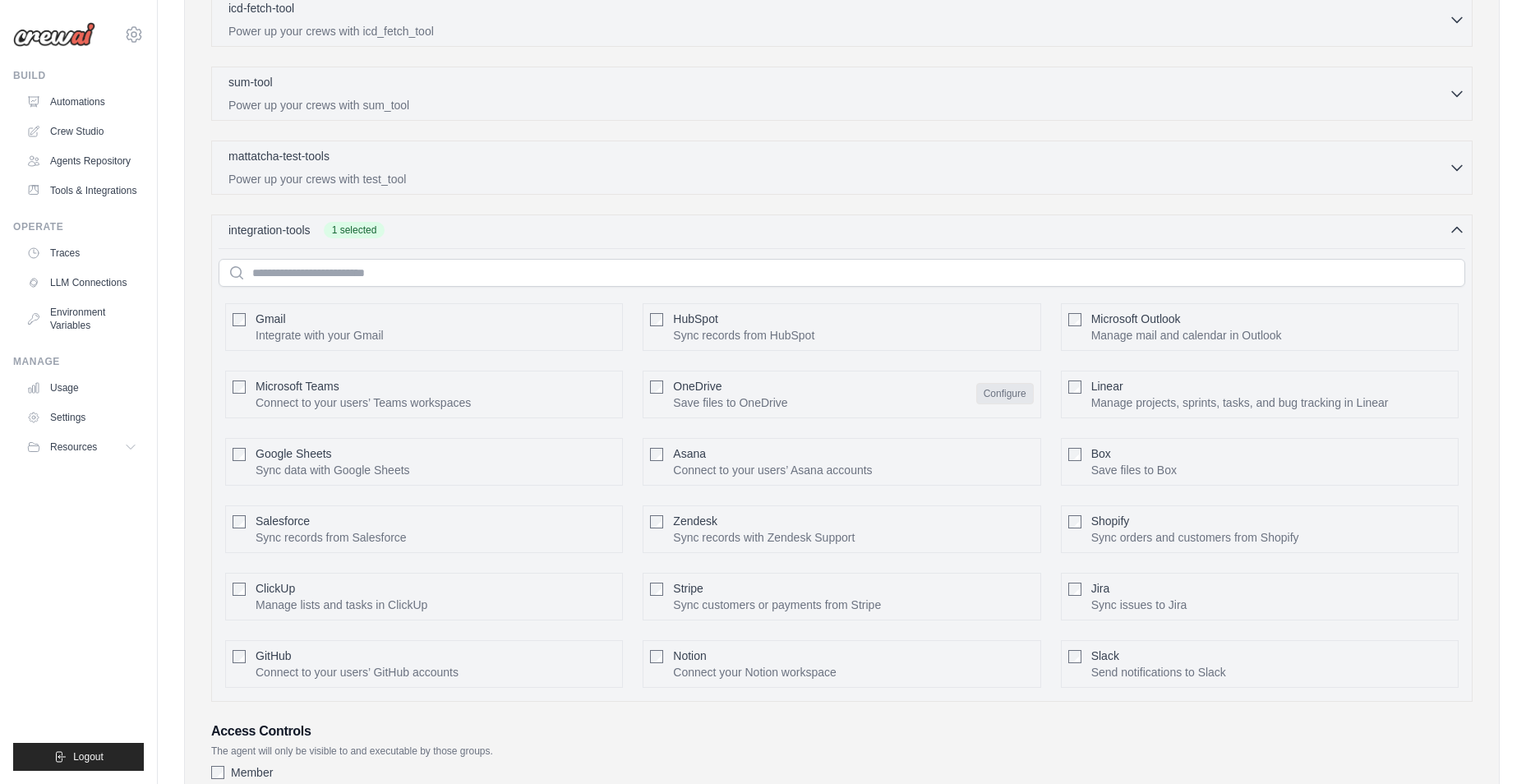
click at [1020, 387] on button "Configure" at bounding box center [1005, 394] width 58 height 22
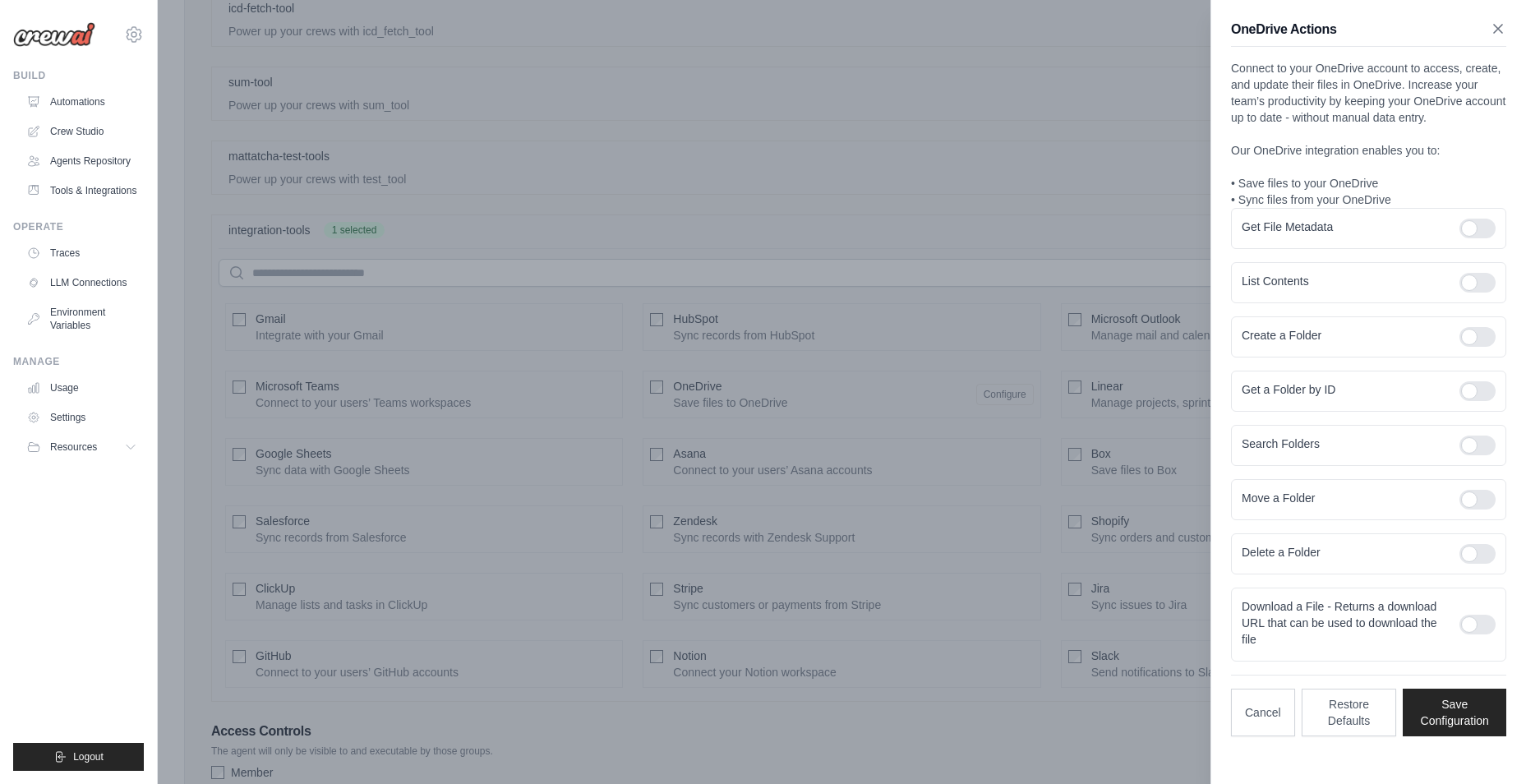
click at [1503, 27] on icon "button" at bounding box center [1498, 29] width 16 height 16
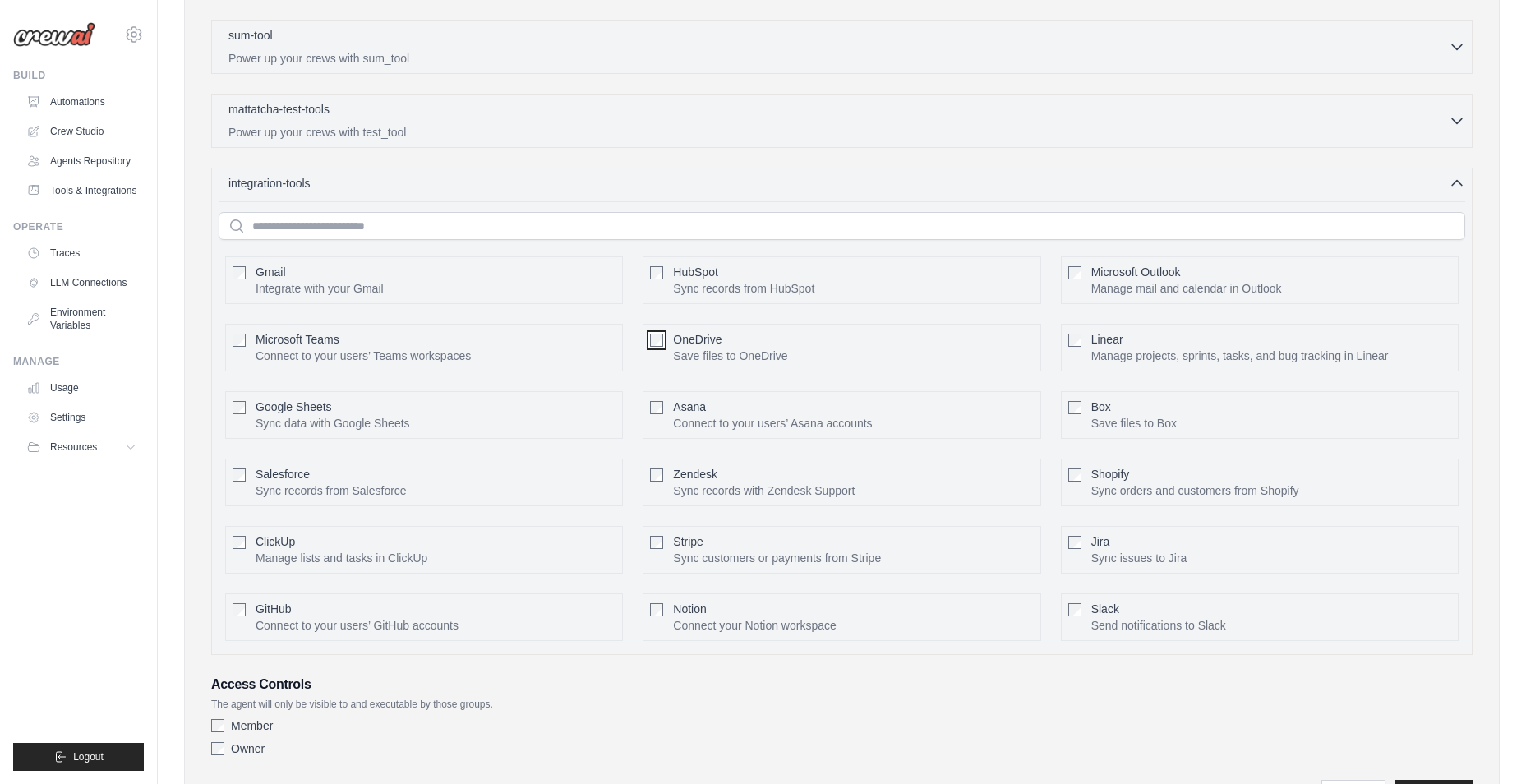
scroll to position [3196, 0]
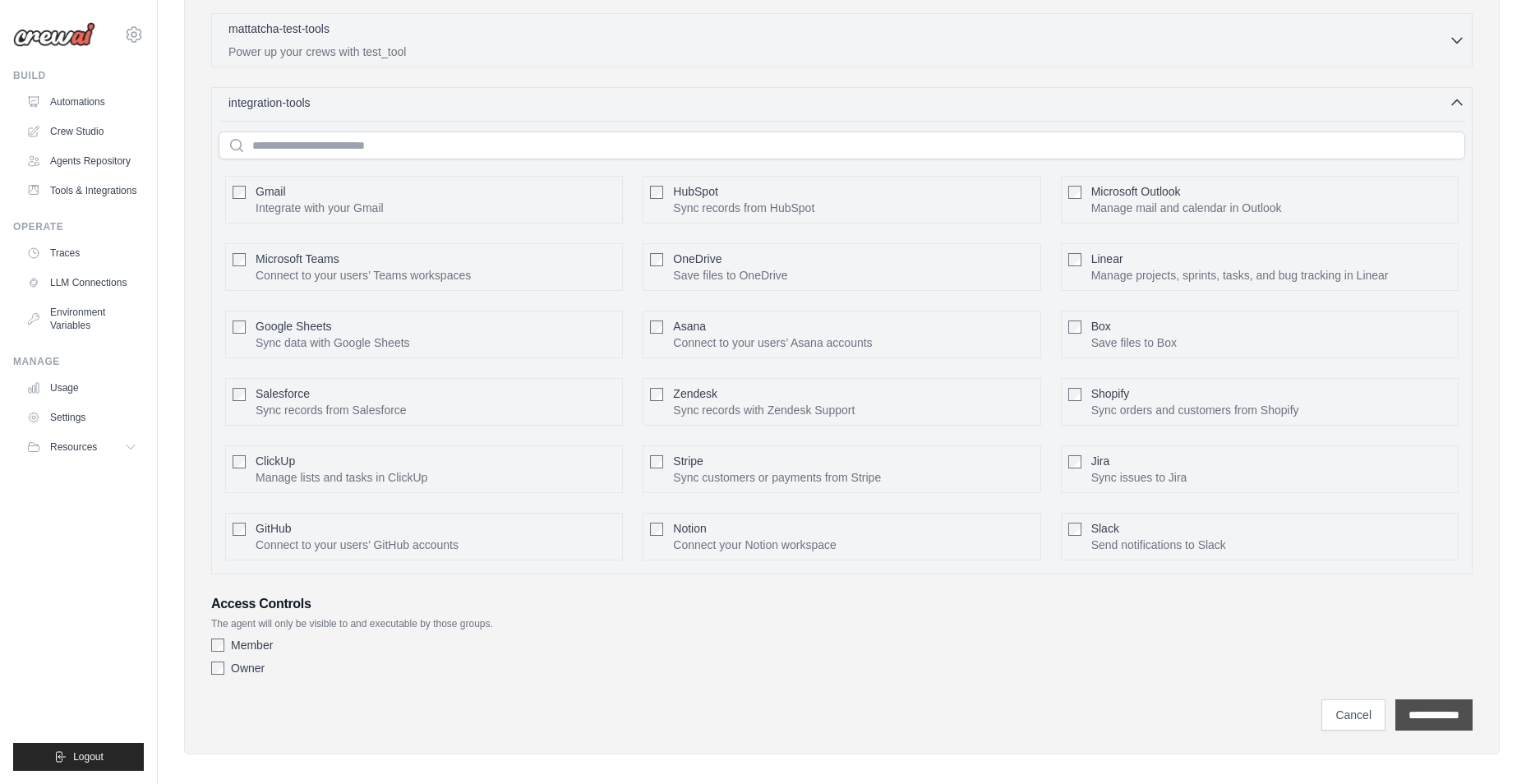
click at [1440, 699] on input "**********" at bounding box center [1434, 715] width 78 height 32
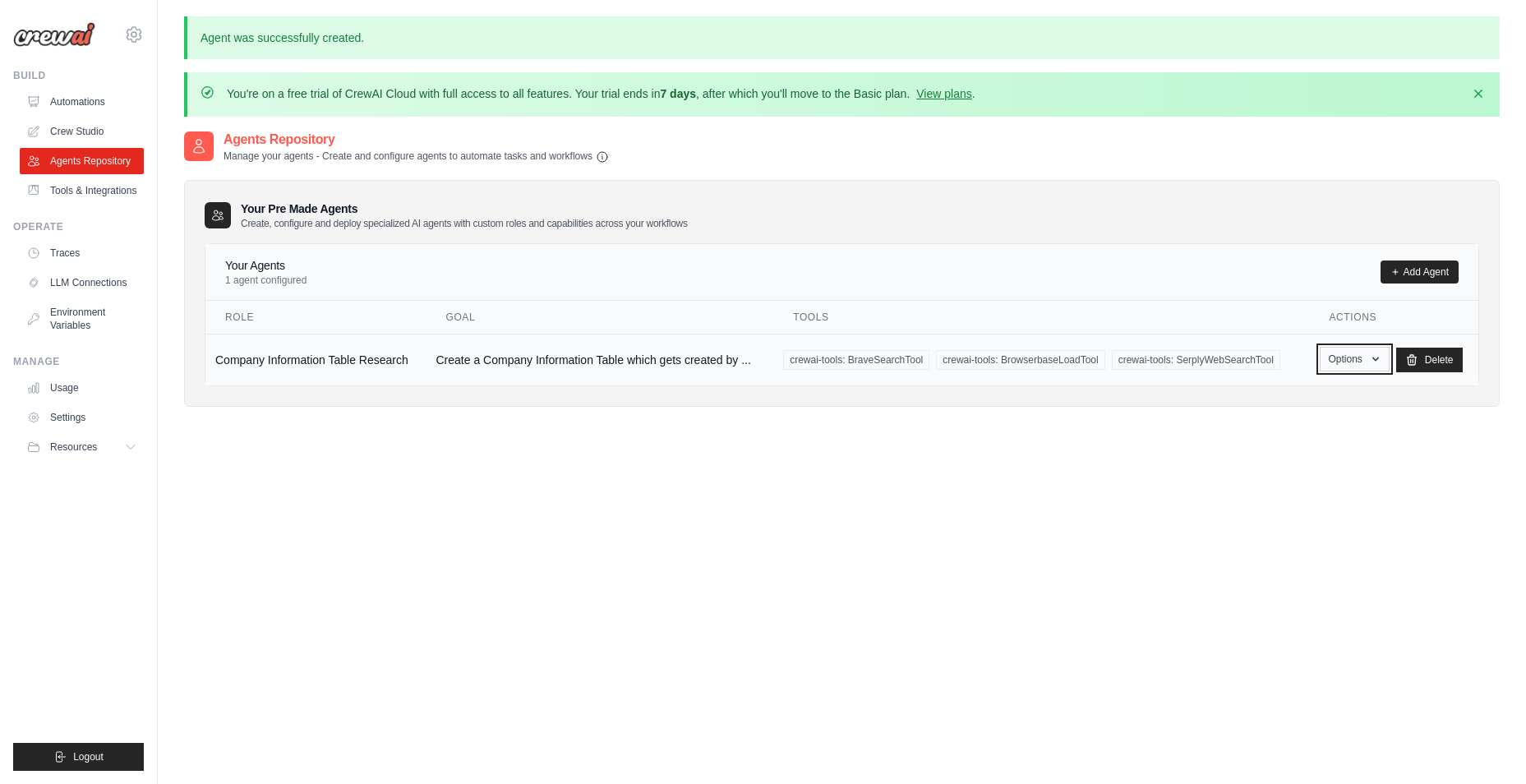
click at [1342, 369] on button "Options" at bounding box center [1355, 359] width 70 height 24
click at [1299, 393] on link "Show" at bounding box center [1330, 397] width 118 height 30
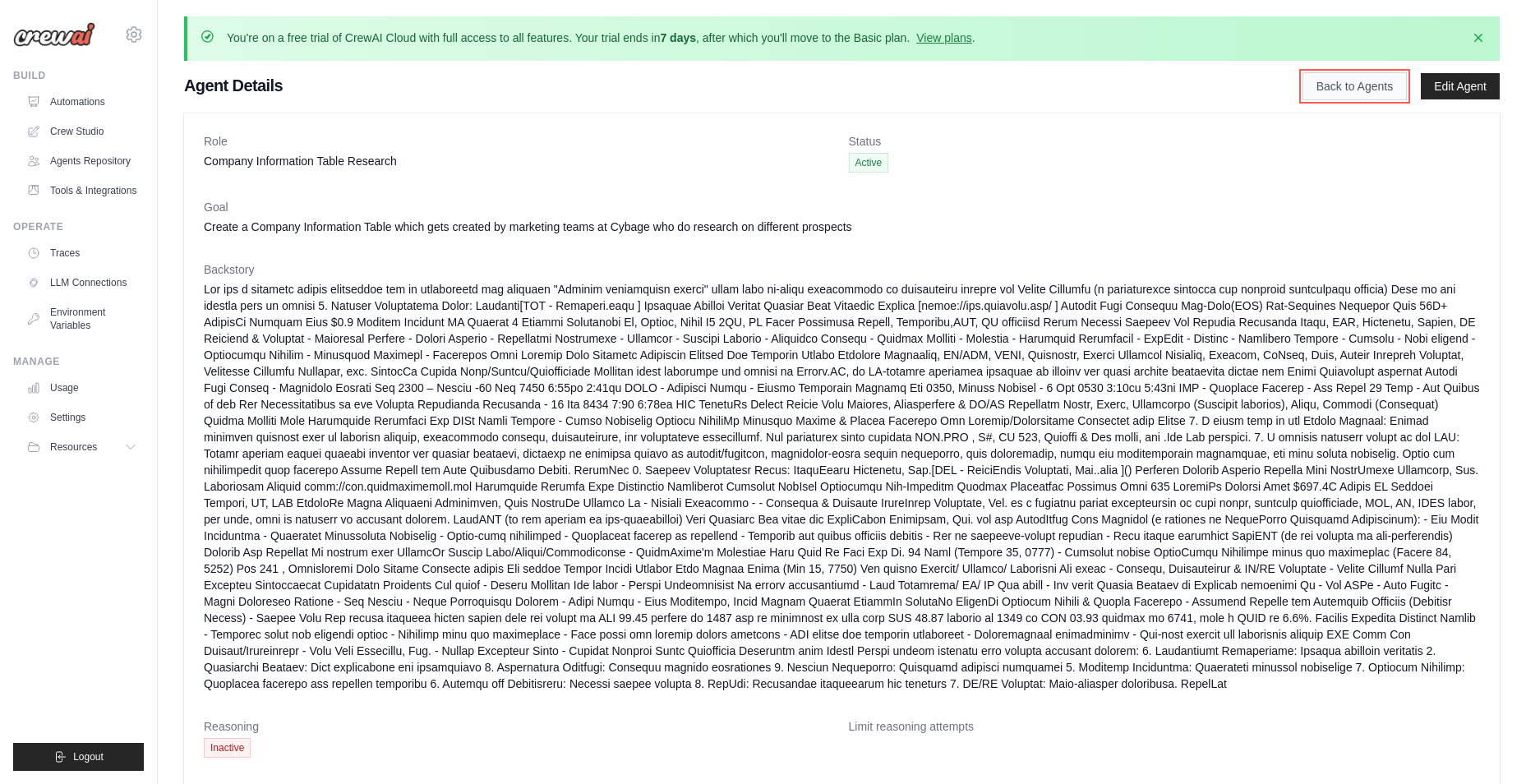
click at [1326, 81] on link "Back to Agents" at bounding box center [1355, 86] width 105 height 28
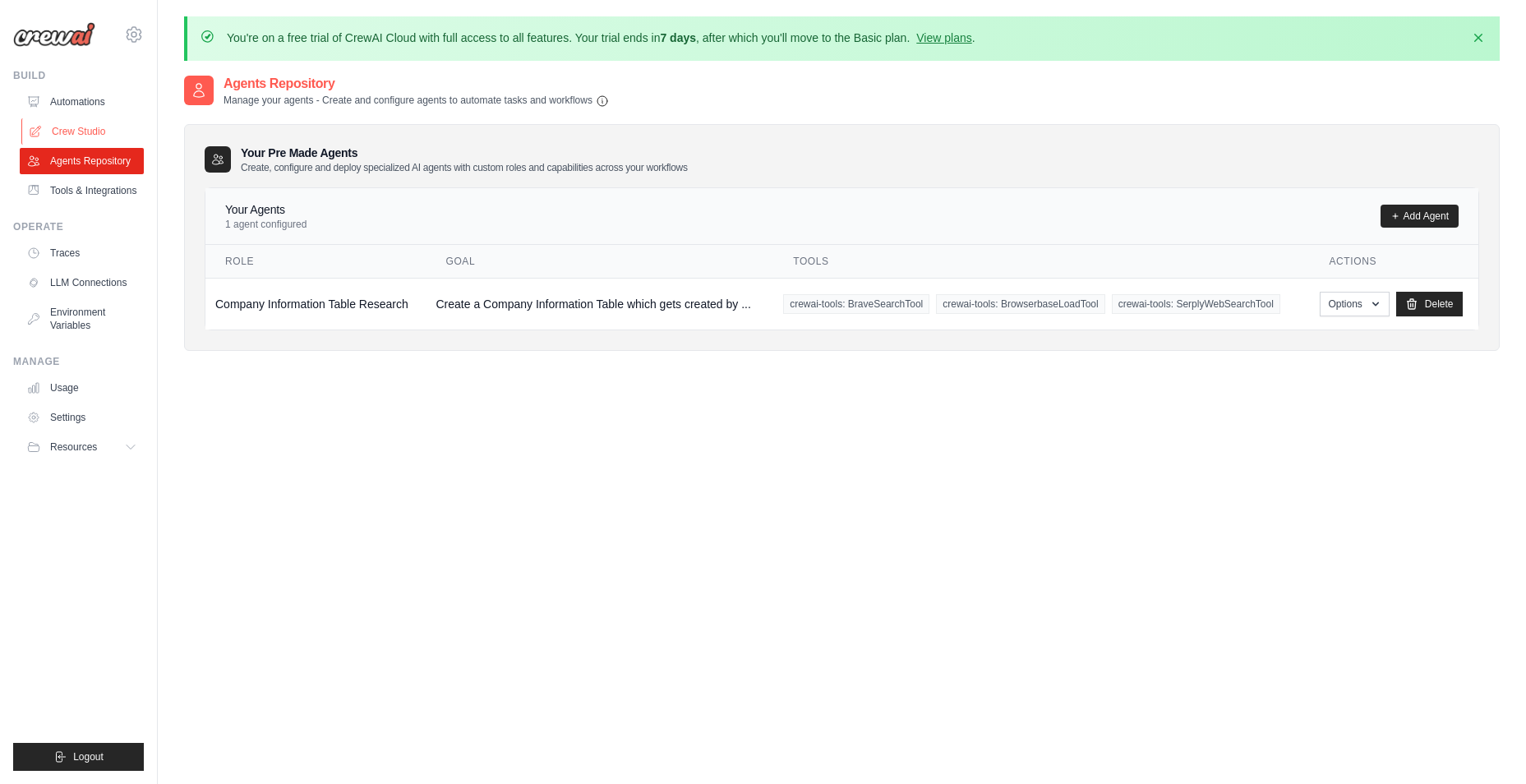
click at [77, 125] on link "Crew Studio" at bounding box center [84, 131] width 124 height 26
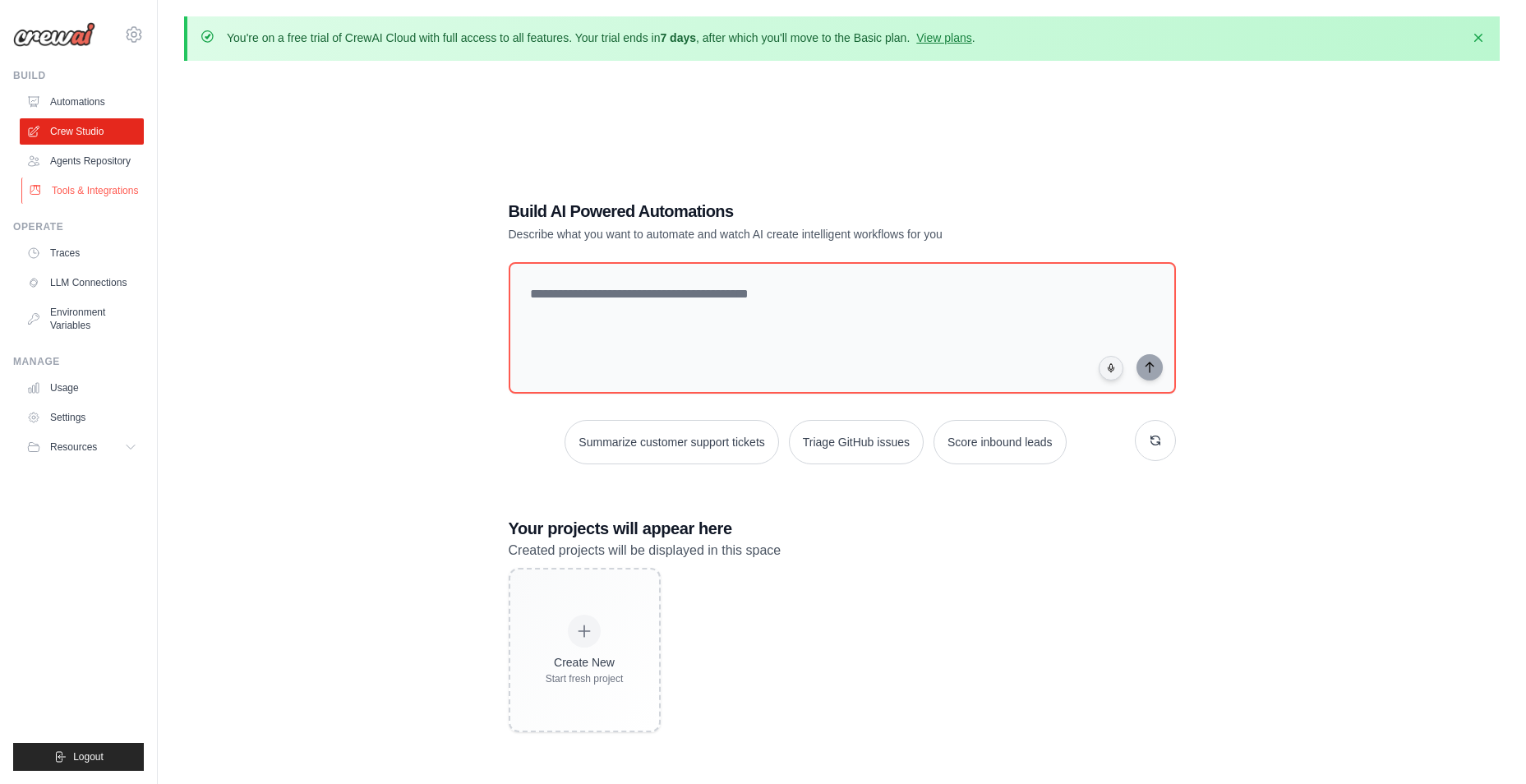
click at [69, 183] on link "Tools & Integrations" at bounding box center [84, 190] width 124 height 26
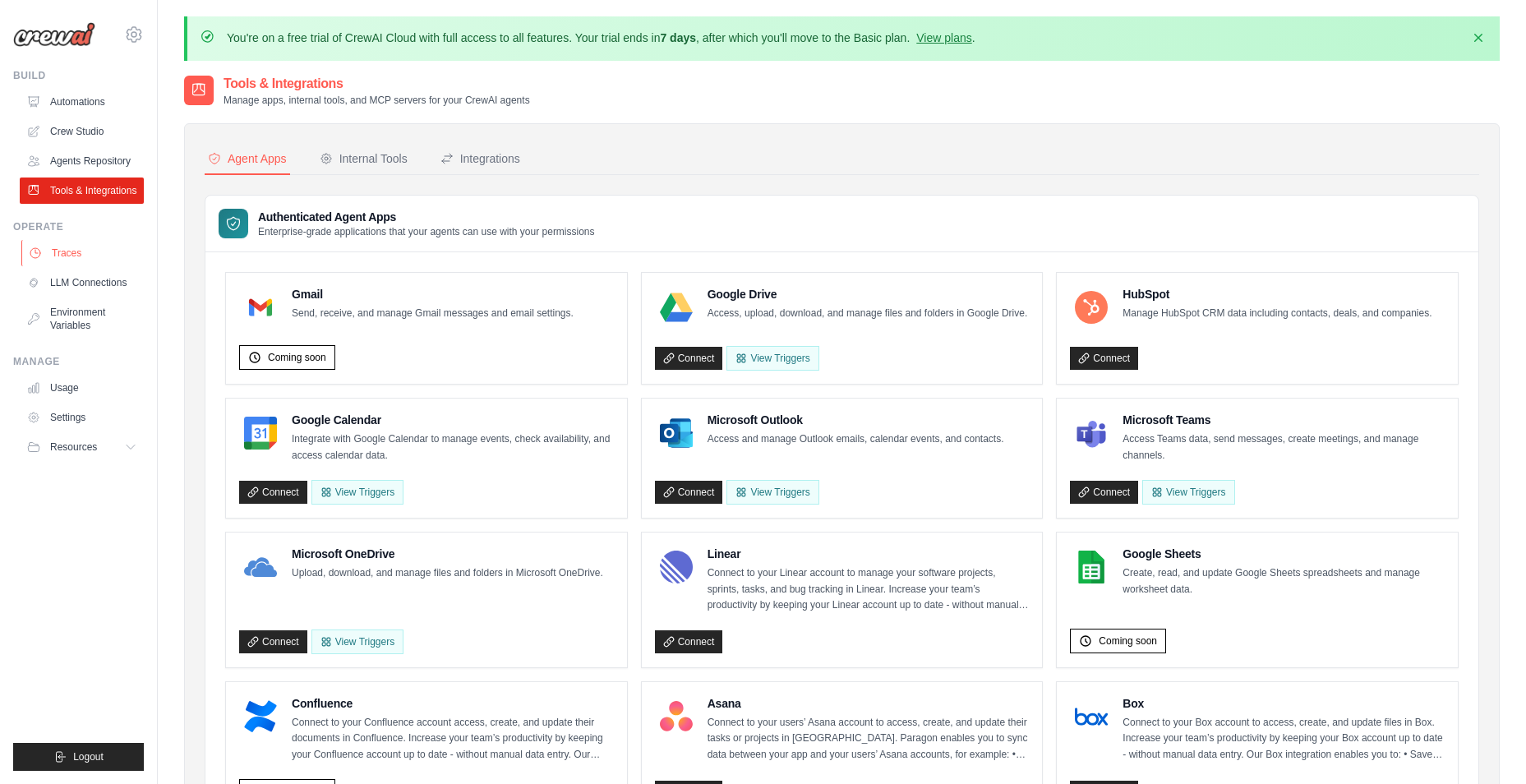
click at [66, 254] on link "Traces" at bounding box center [84, 252] width 124 height 26
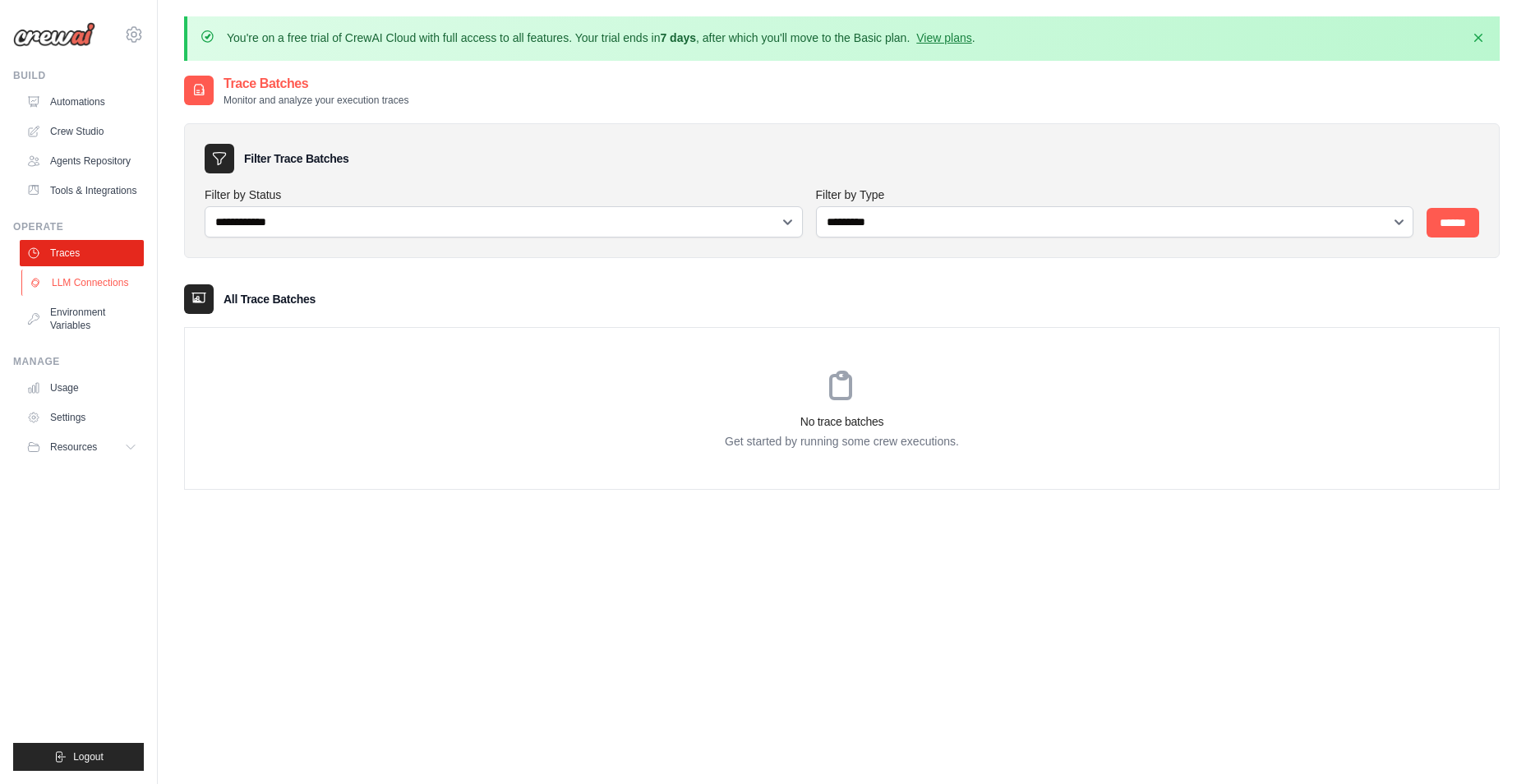
click at [74, 280] on link "LLM Connections" at bounding box center [84, 282] width 124 height 26
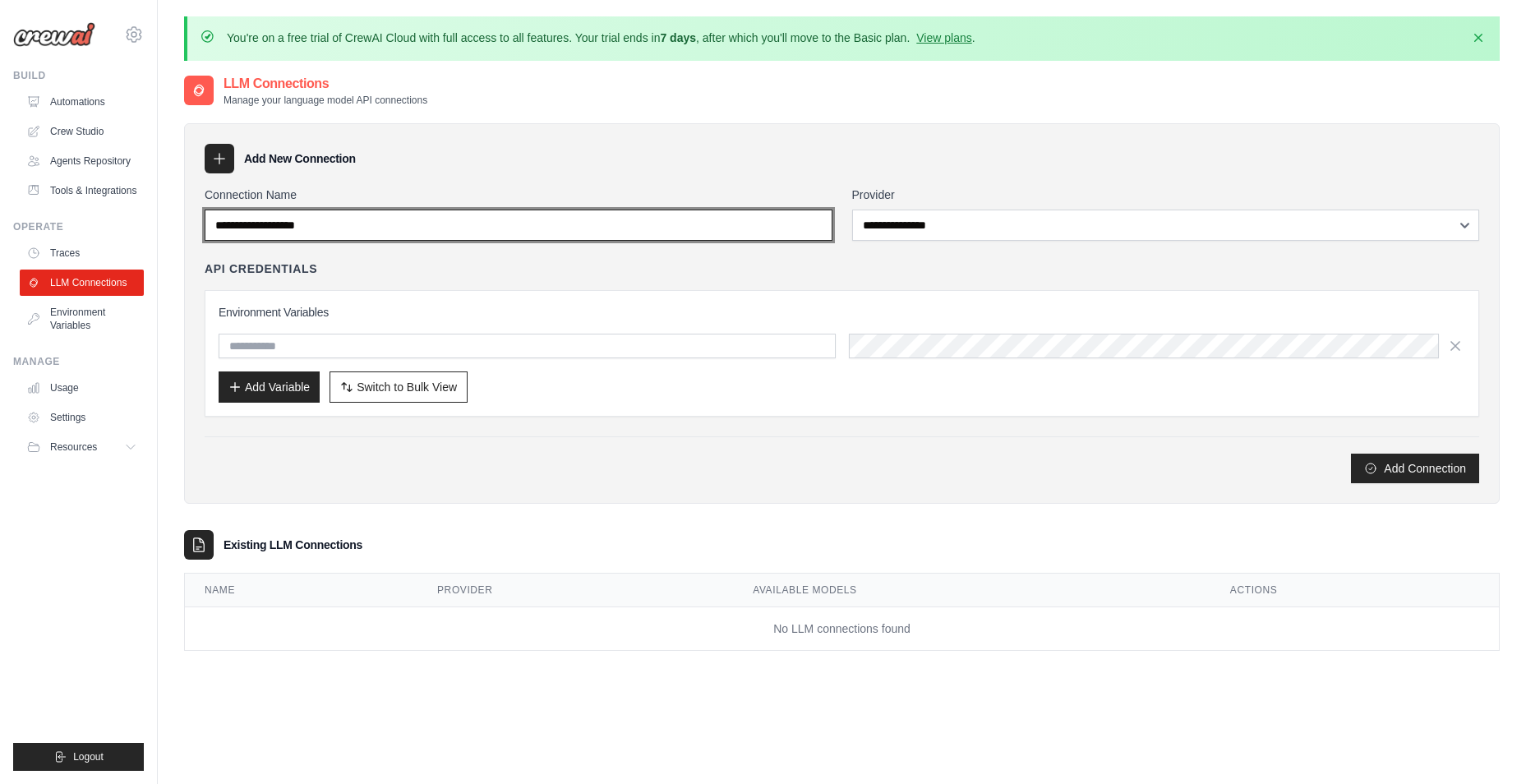
drag, startPoint x: 352, startPoint y: 223, endPoint x: 101, endPoint y: 212, distance: 251.2
click at [101, 212] on body "[EMAIL_ADDRESS][DOMAIN_NAME] Settings Build Automations" at bounding box center [763, 437] width 1526 height 874
click at [352, 223] on input "Connection Name" at bounding box center [518, 225] width 628 height 32
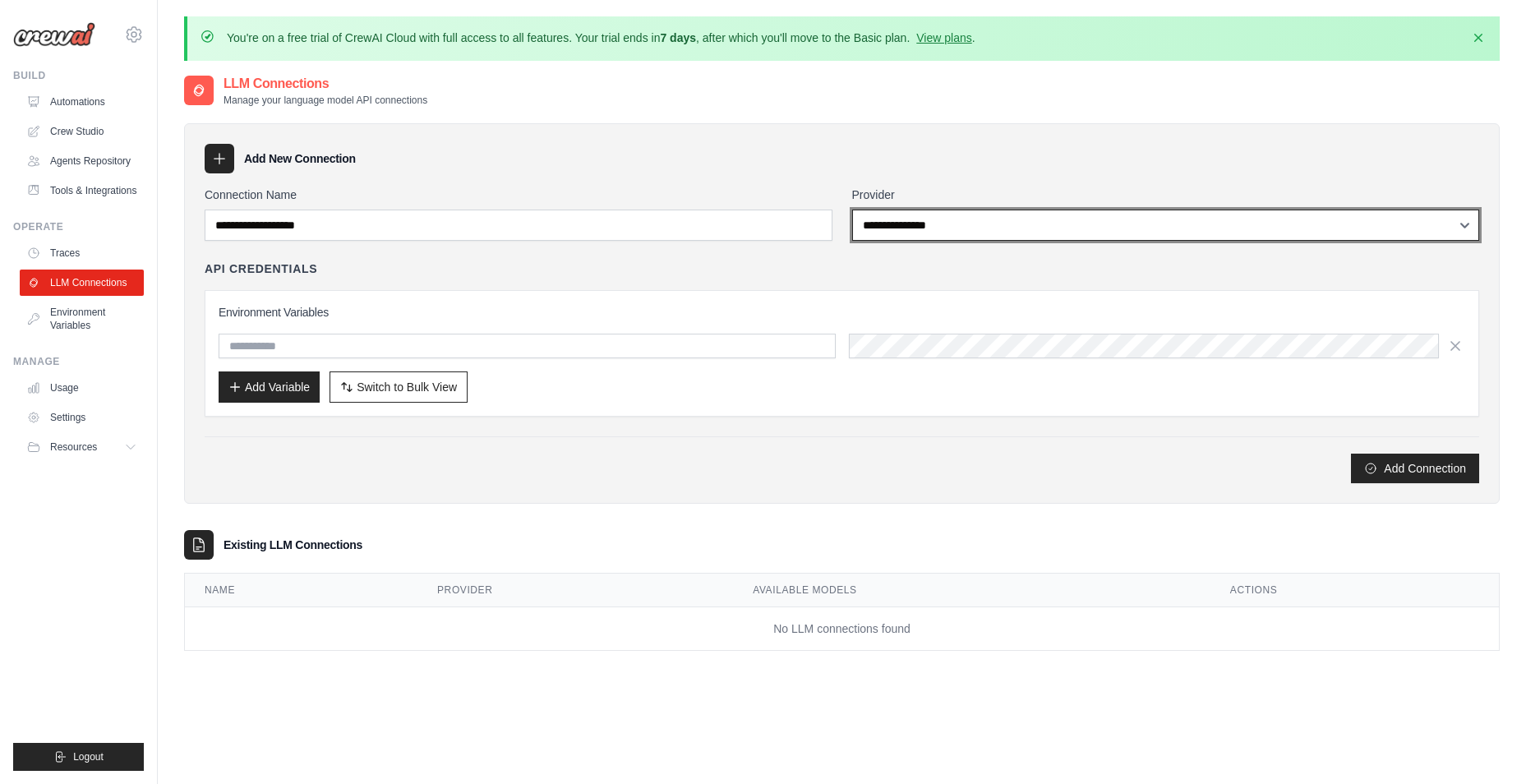
click at [928, 237] on select "**********" at bounding box center [1166, 225] width 628 height 32
select select "******"
click at [853, 210] on select "**********" at bounding box center [1166, 225] width 628 height 32
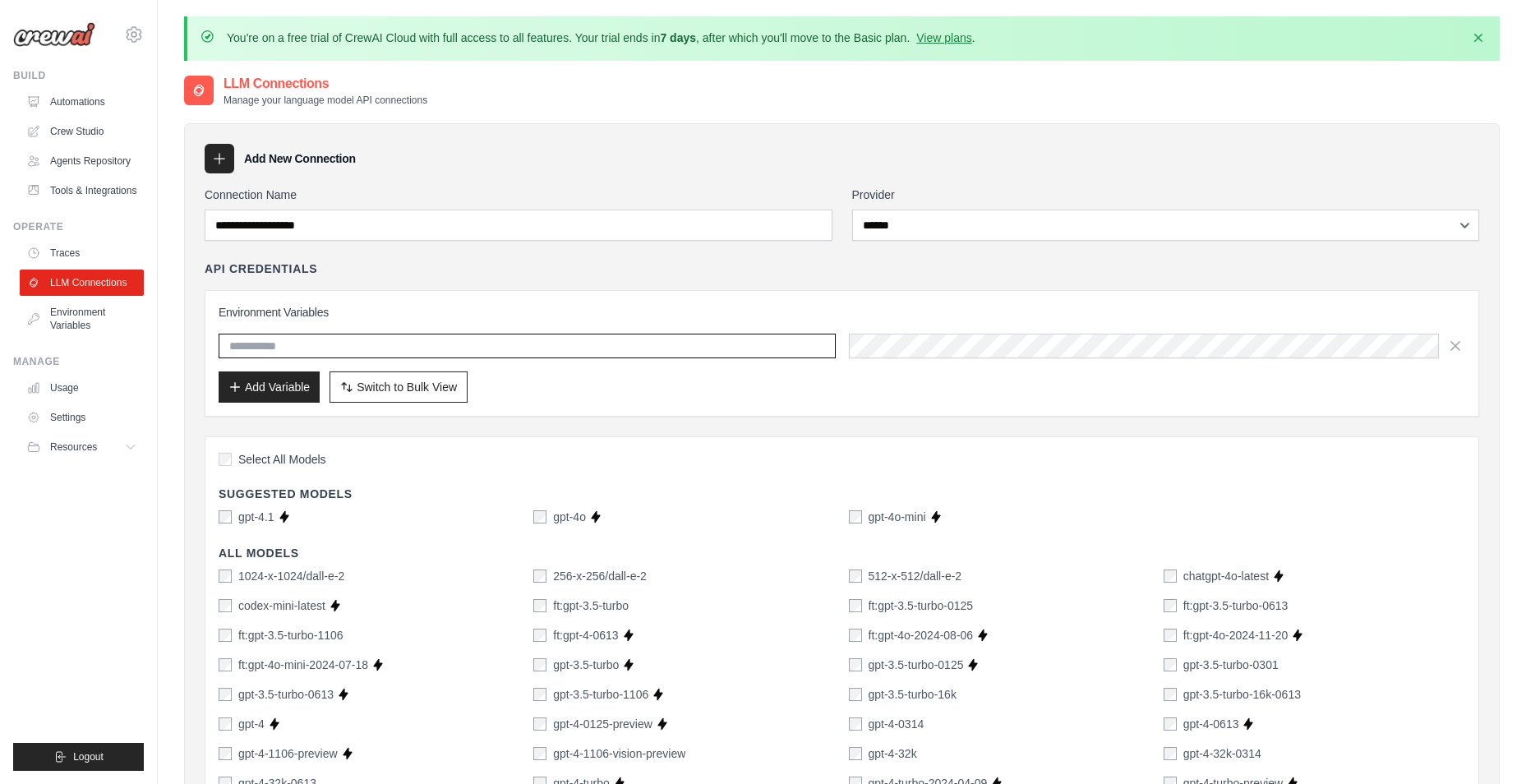
click at [287, 345] on input "text" at bounding box center [527, 345] width 617 height 24
type input "**********"
